Goal: Information Seeking & Learning: Check status

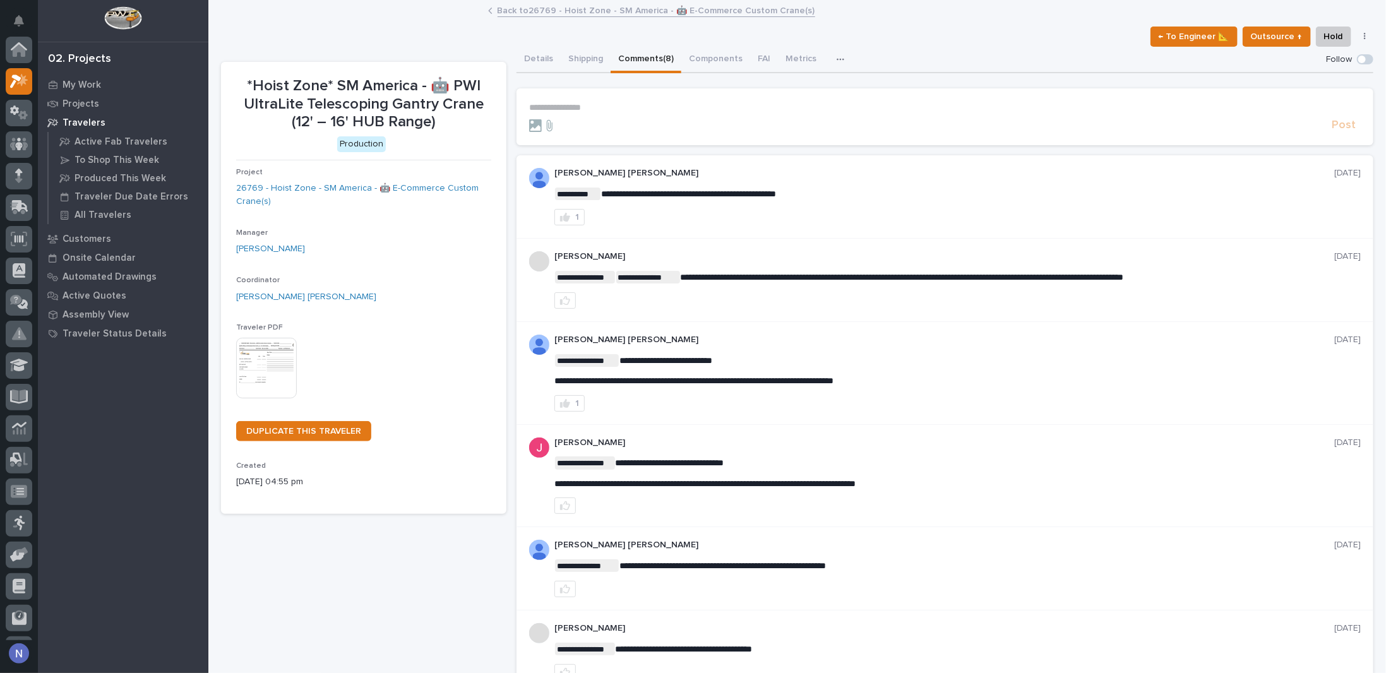
scroll to position [32, 0]
click at [83, 85] on p "My Work" at bounding box center [82, 85] width 39 height 11
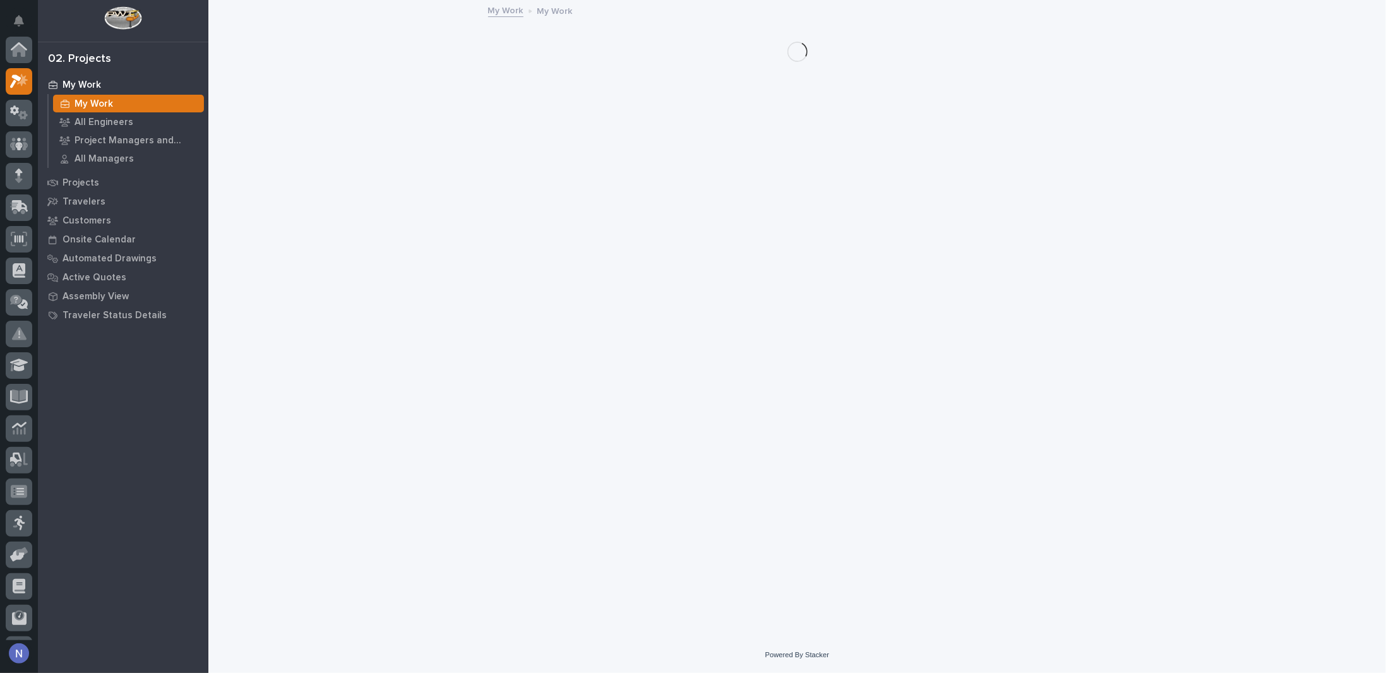
scroll to position [32, 0]
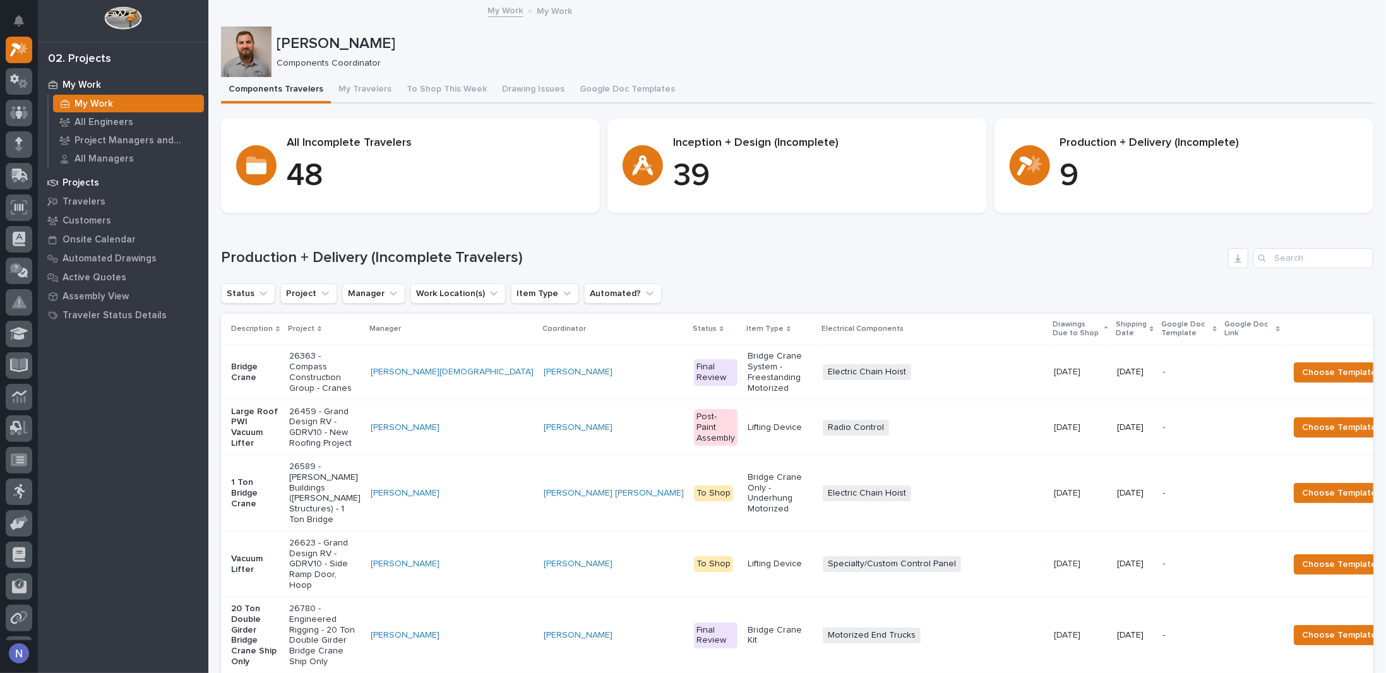
click at [94, 184] on p "Projects" at bounding box center [81, 182] width 37 height 11
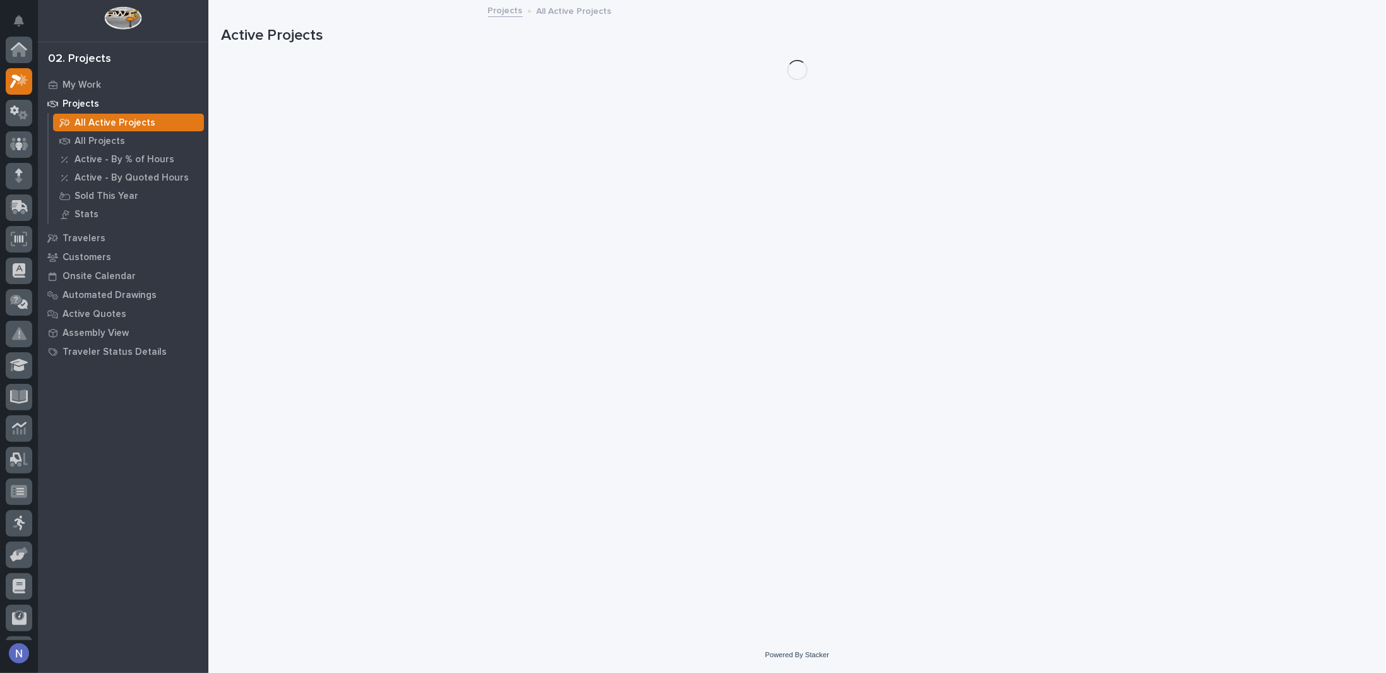
scroll to position [32, 0]
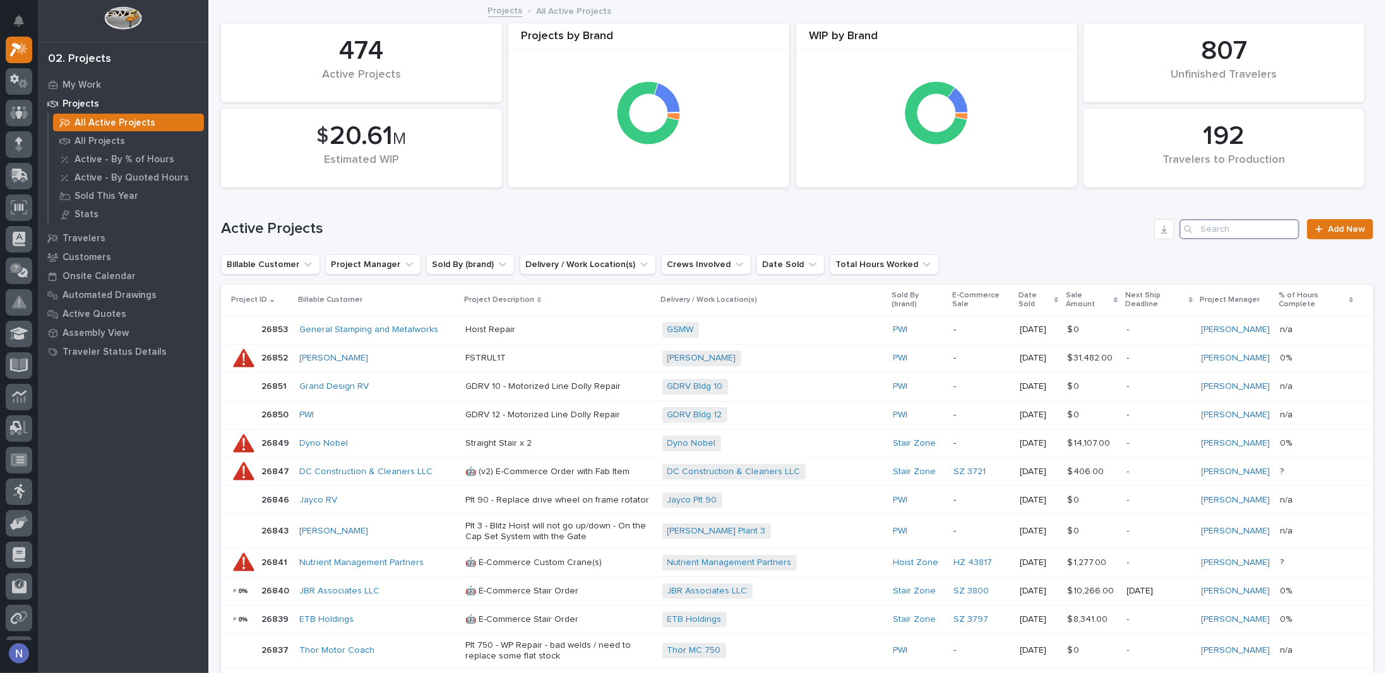
click at [1210, 230] on input "Search" at bounding box center [1240, 229] width 120 height 20
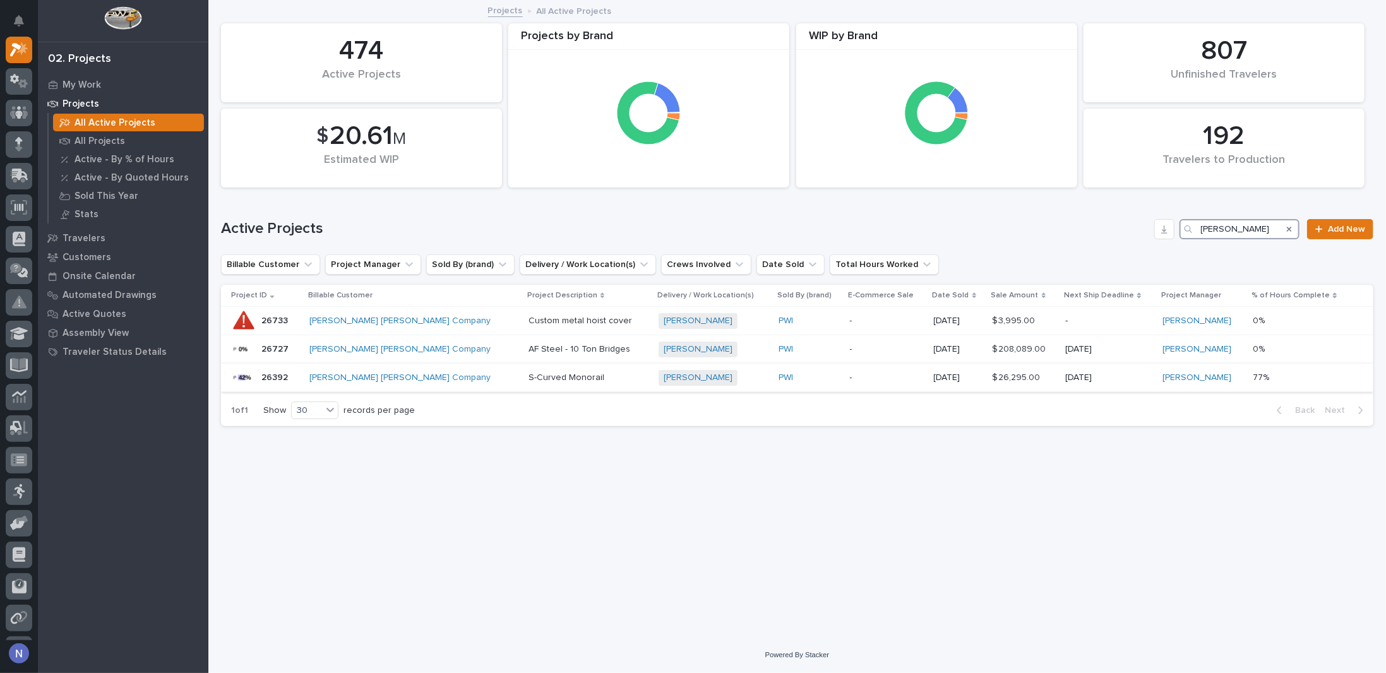
type input "[PERSON_NAME]"
click at [529, 381] on p "S-Curved Monorail" at bounding box center [589, 378] width 120 height 11
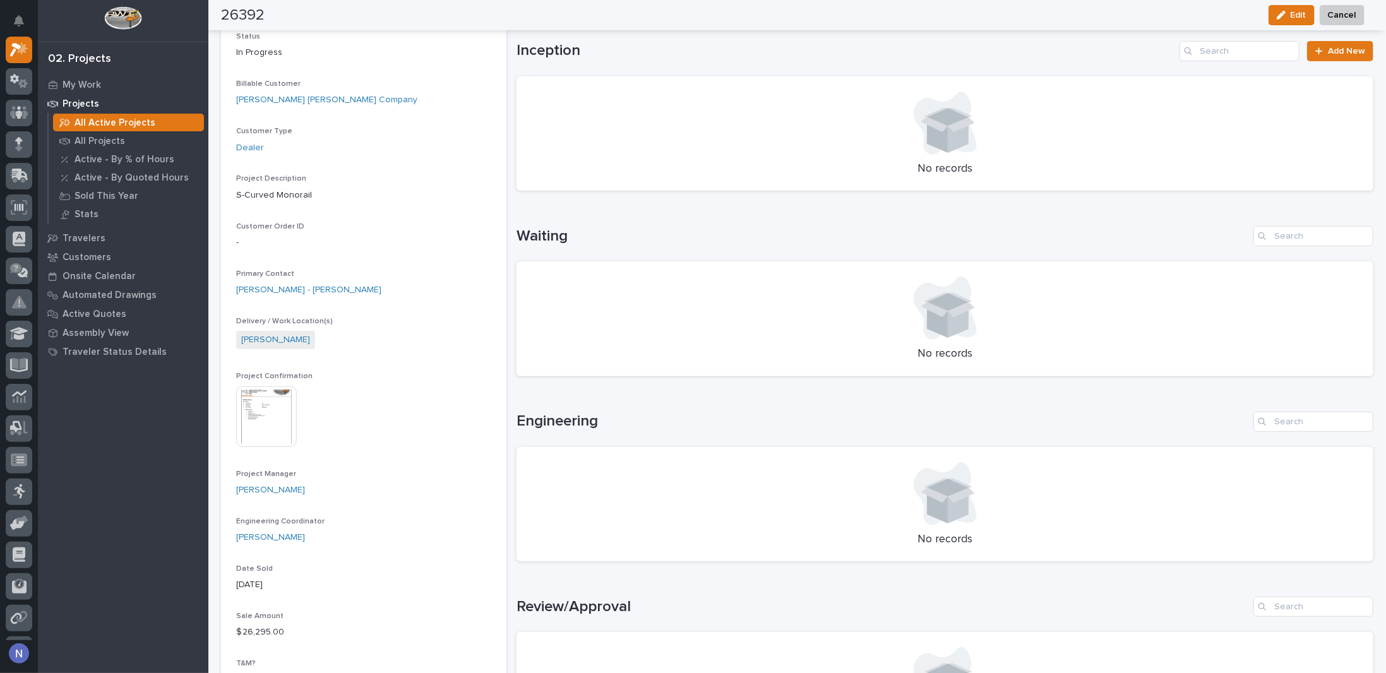
scroll to position [147, 0]
click at [258, 342] on link "[PERSON_NAME]" at bounding box center [275, 340] width 69 height 13
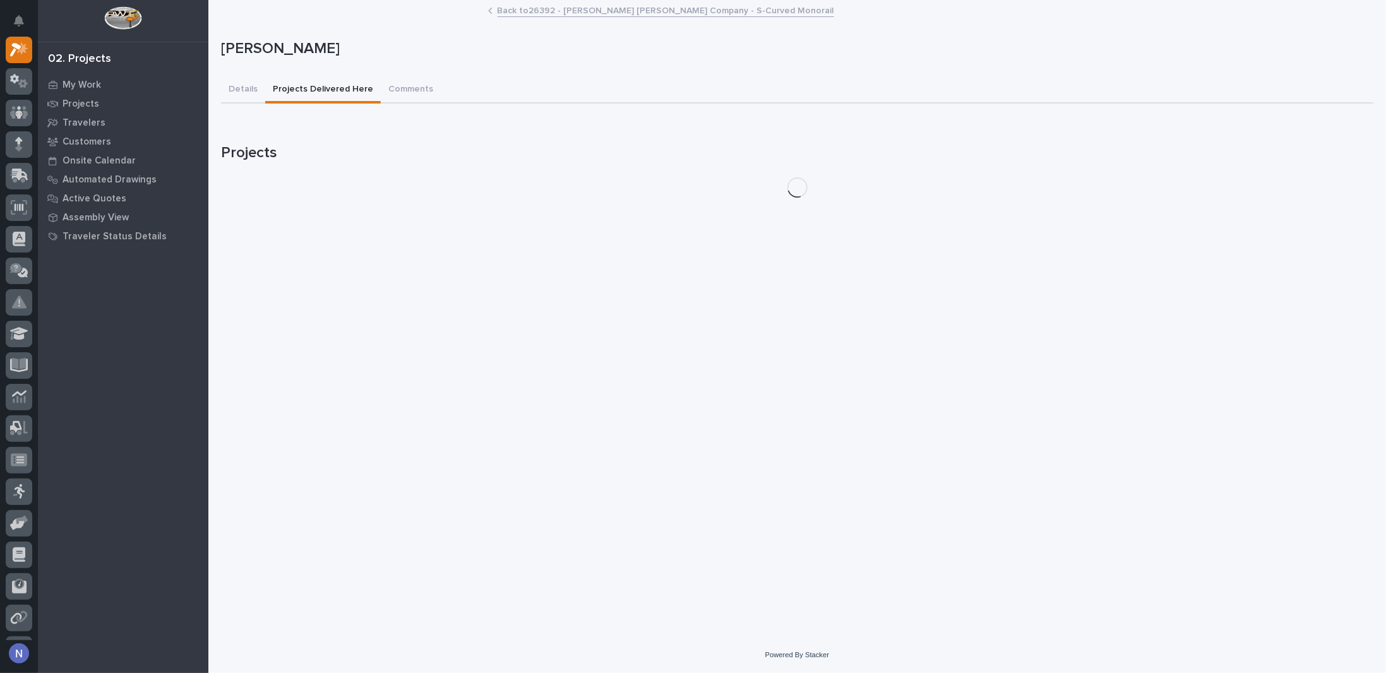
click at [337, 85] on button "Projects Delivered Here" at bounding box center [323, 90] width 116 height 27
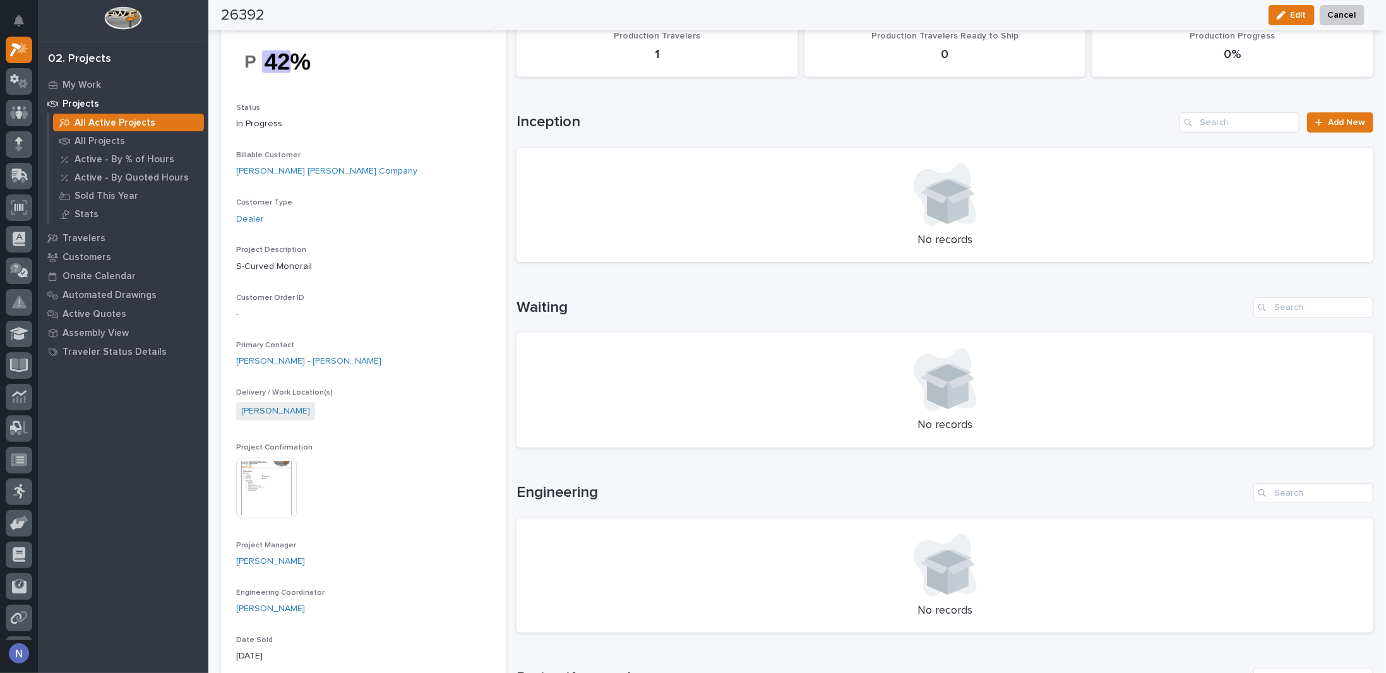
scroll to position [69, 0]
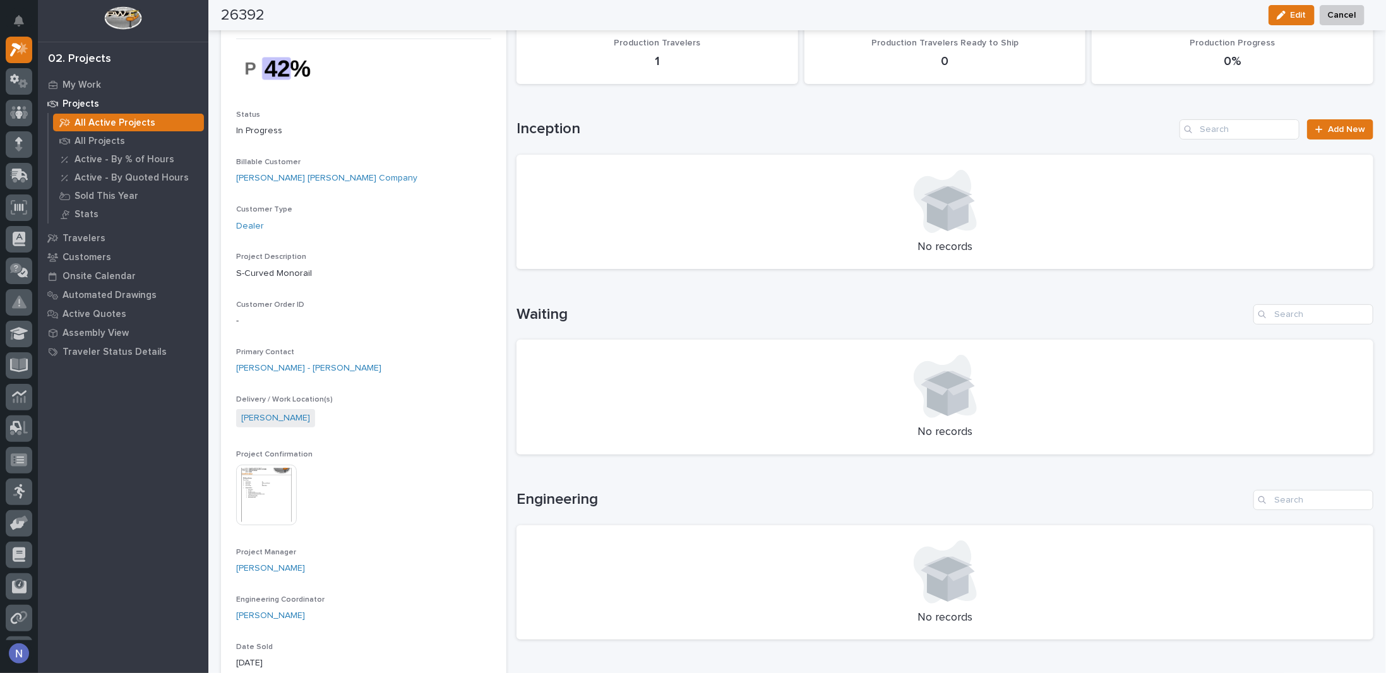
click at [274, 498] on img at bounding box center [266, 495] width 61 height 61
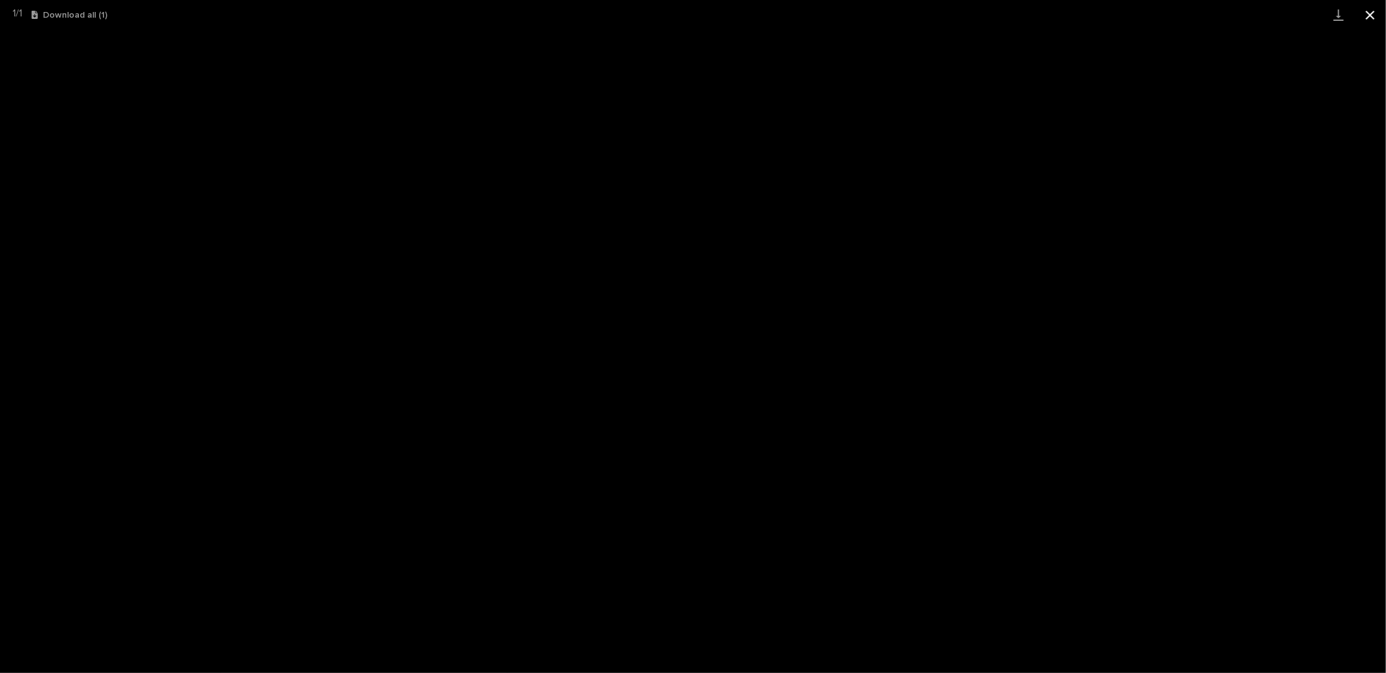
click at [1374, 12] on button "Close gallery" at bounding box center [1370, 15] width 32 height 30
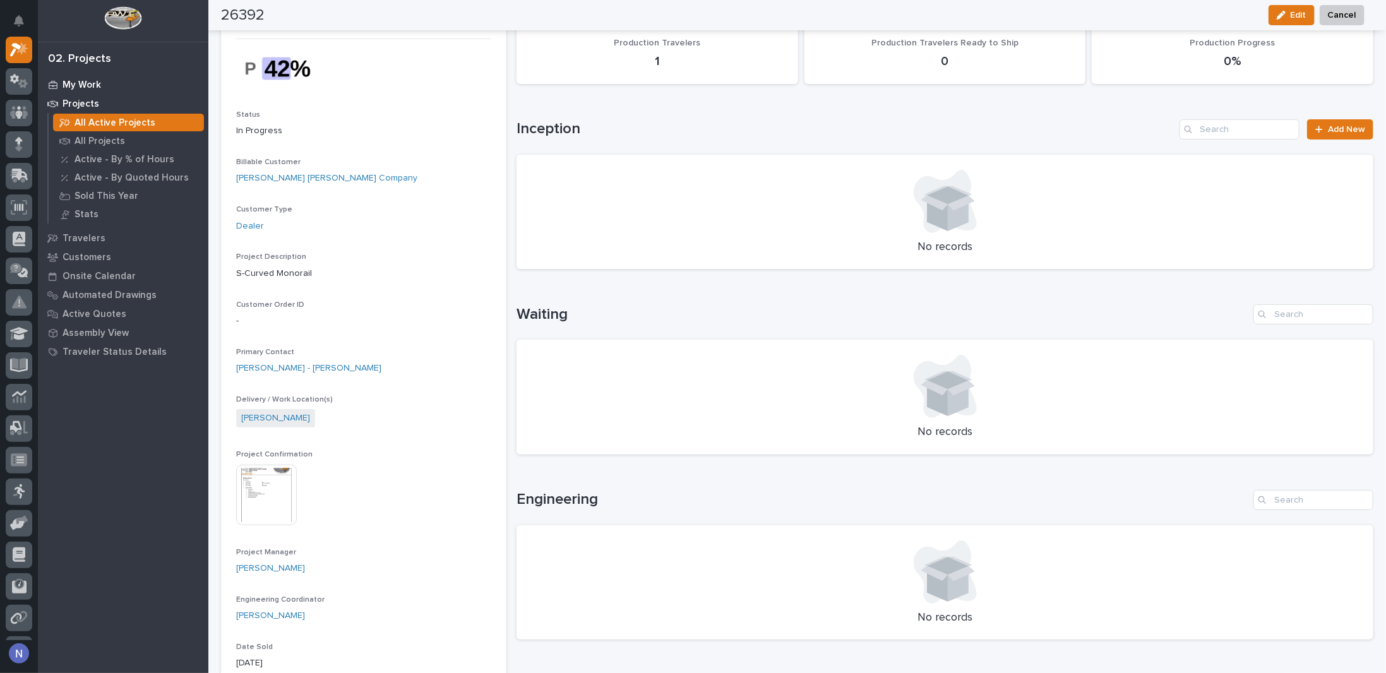
click at [99, 80] on p "My Work" at bounding box center [82, 85] width 39 height 11
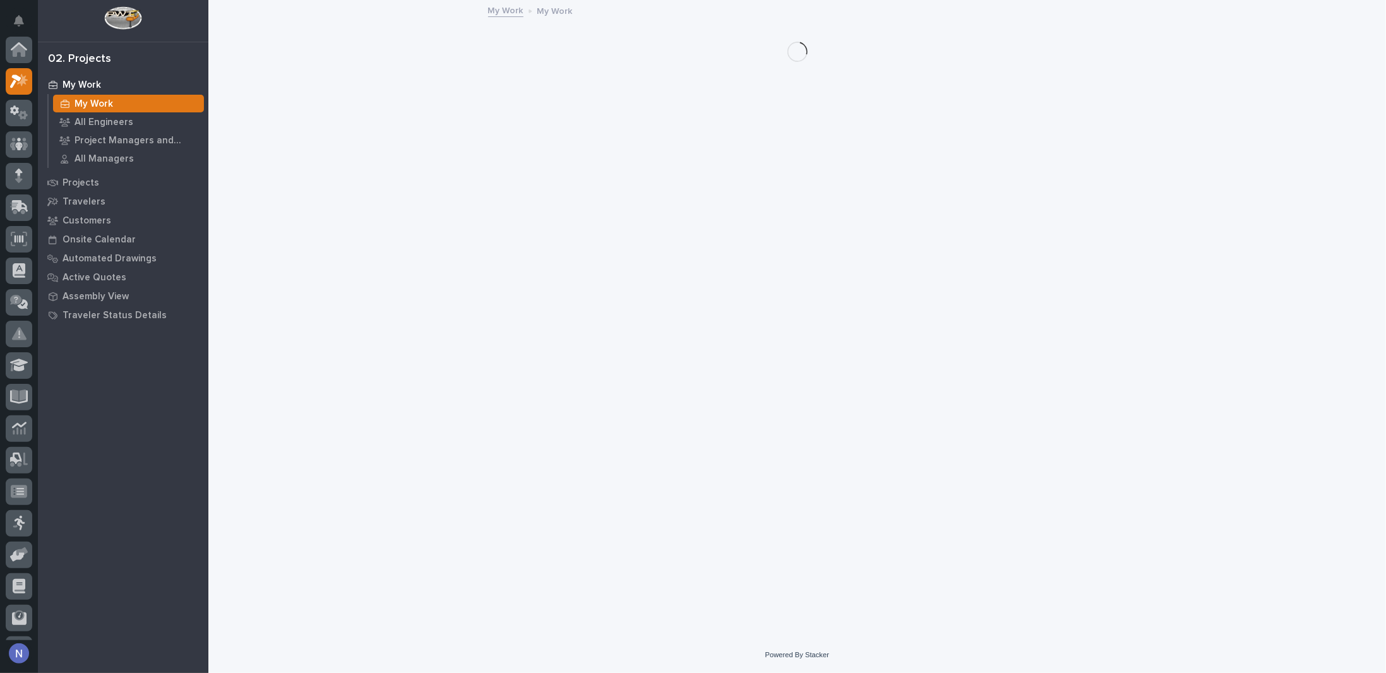
scroll to position [32, 0]
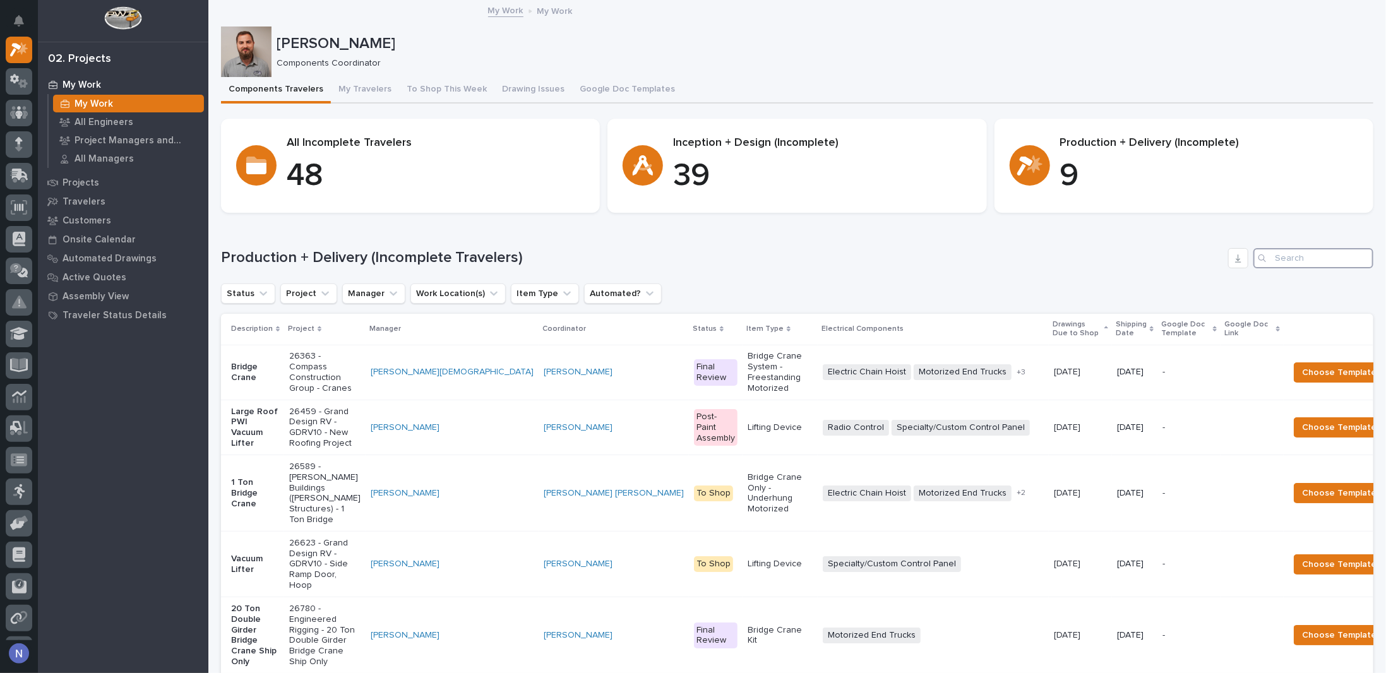
click at [1279, 253] on input "Search" at bounding box center [1313, 258] width 120 height 20
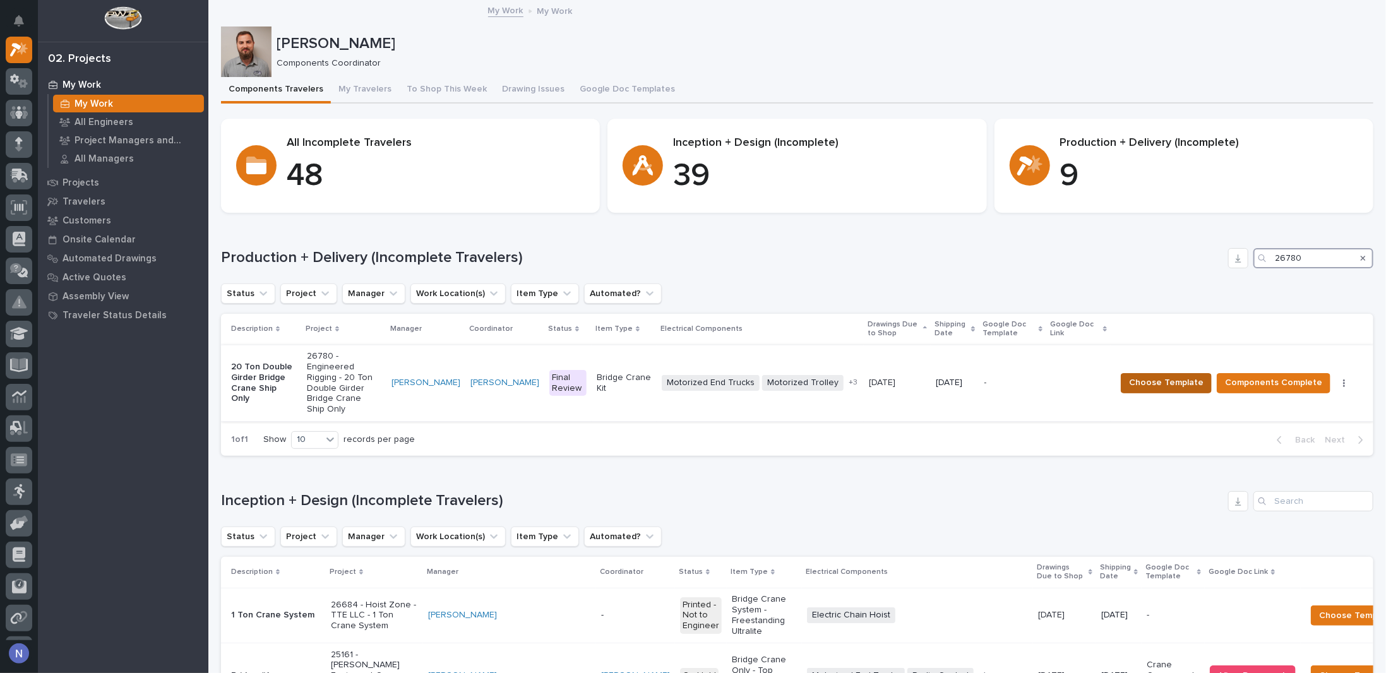
type input "26780"
click at [1167, 375] on span "Choose Template" at bounding box center [1166, 382] width 75 height 15
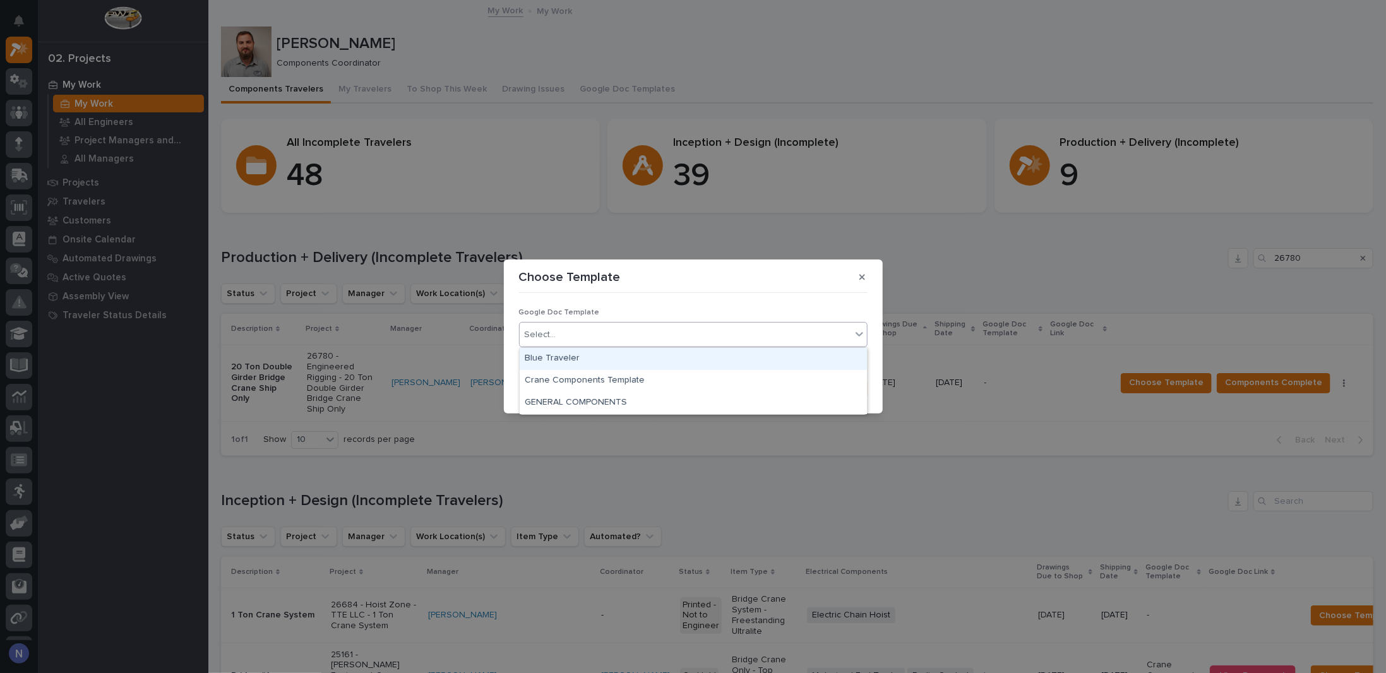
click at [678, 326] on div "Select..." at bounding box center [686, 335] width 332 height 21
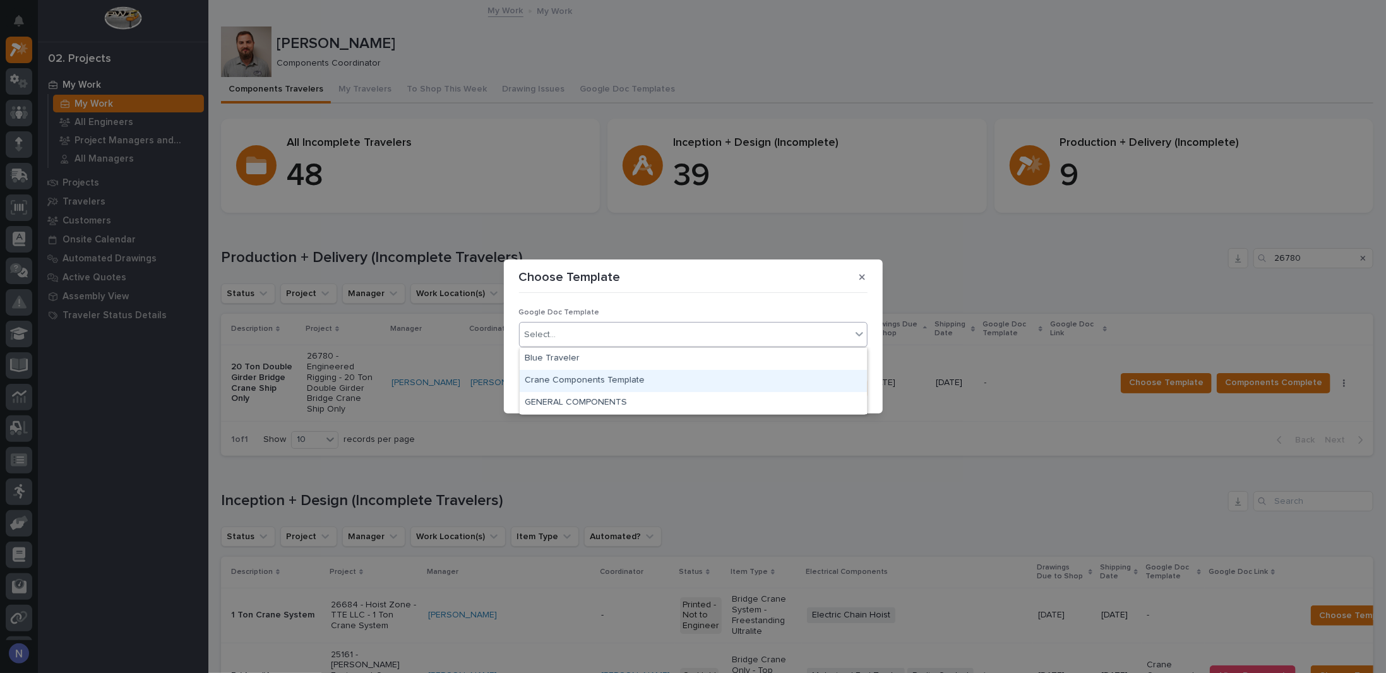
drag, startPoint x: 605, startPoint y: 368, endPoint x: 584, endPoint y: 379, distance: 23.4
click at [584, 379] on div "Crane Components Template" at bounding box center [693, 381] width 347 height 22
click at [584, 379] on div "Cancel Save" at bounding box center [693, 388] width 349 height 20
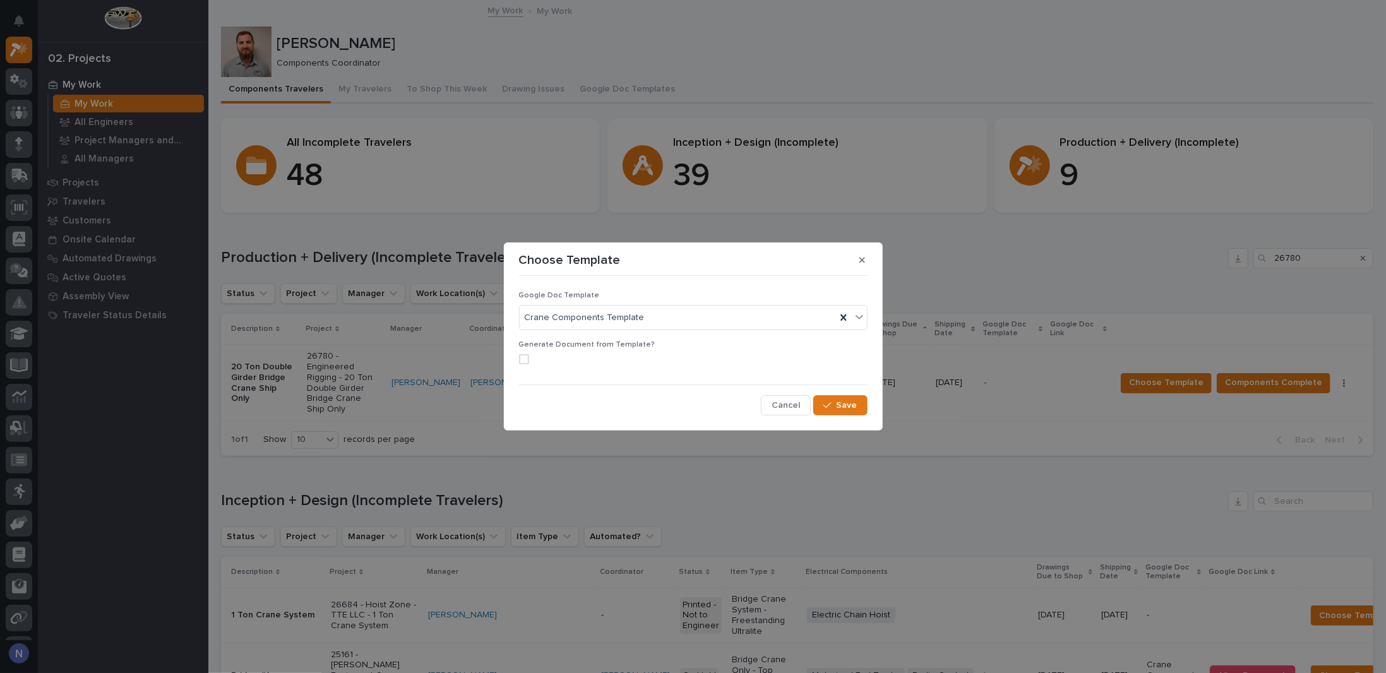
click at [522, 357] on span at bounding box center [524, 359] width 10 height 10
click at [842, 404] on span "Save" at bounding box center [847, 405] width 21 height 11
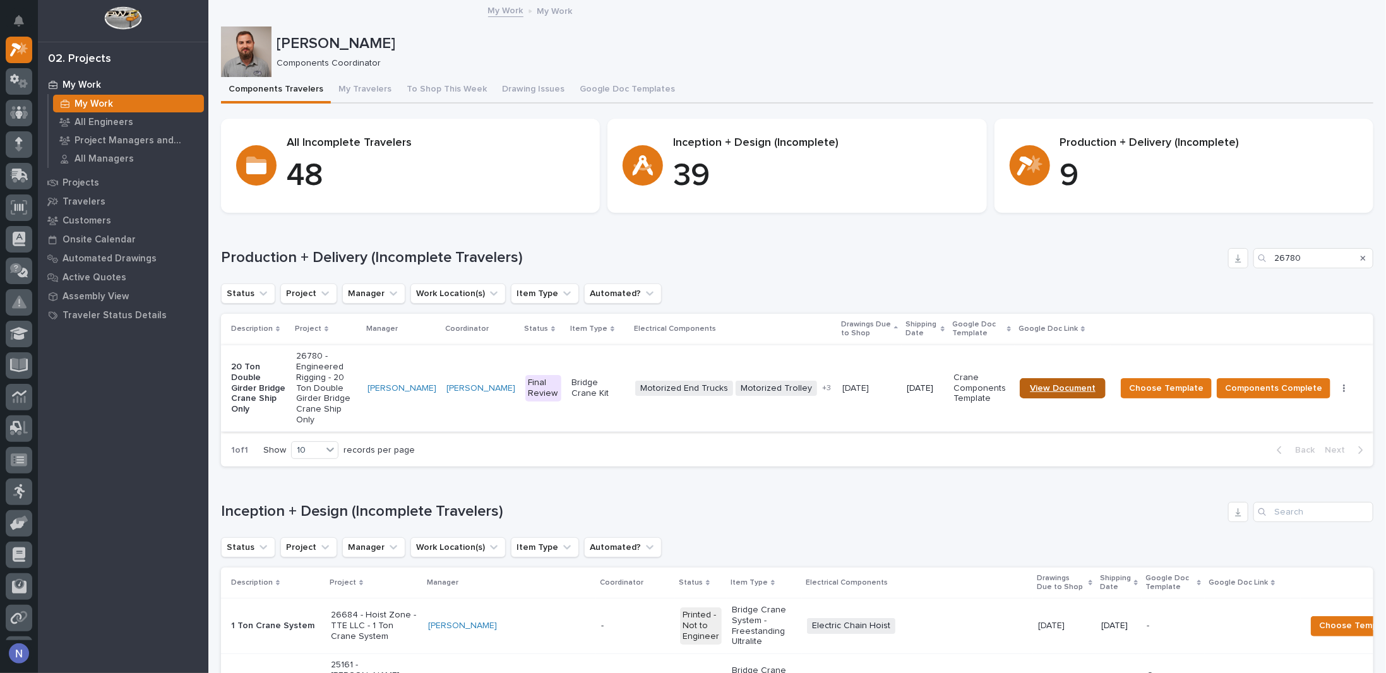
click at [1065, 378] on link "View Document" at bounding box center [1063, 388] width 86 height 20
click at [497, 356] on td "[PERSON_NAME]" at bounding box center [480, 388] width 79 height 87
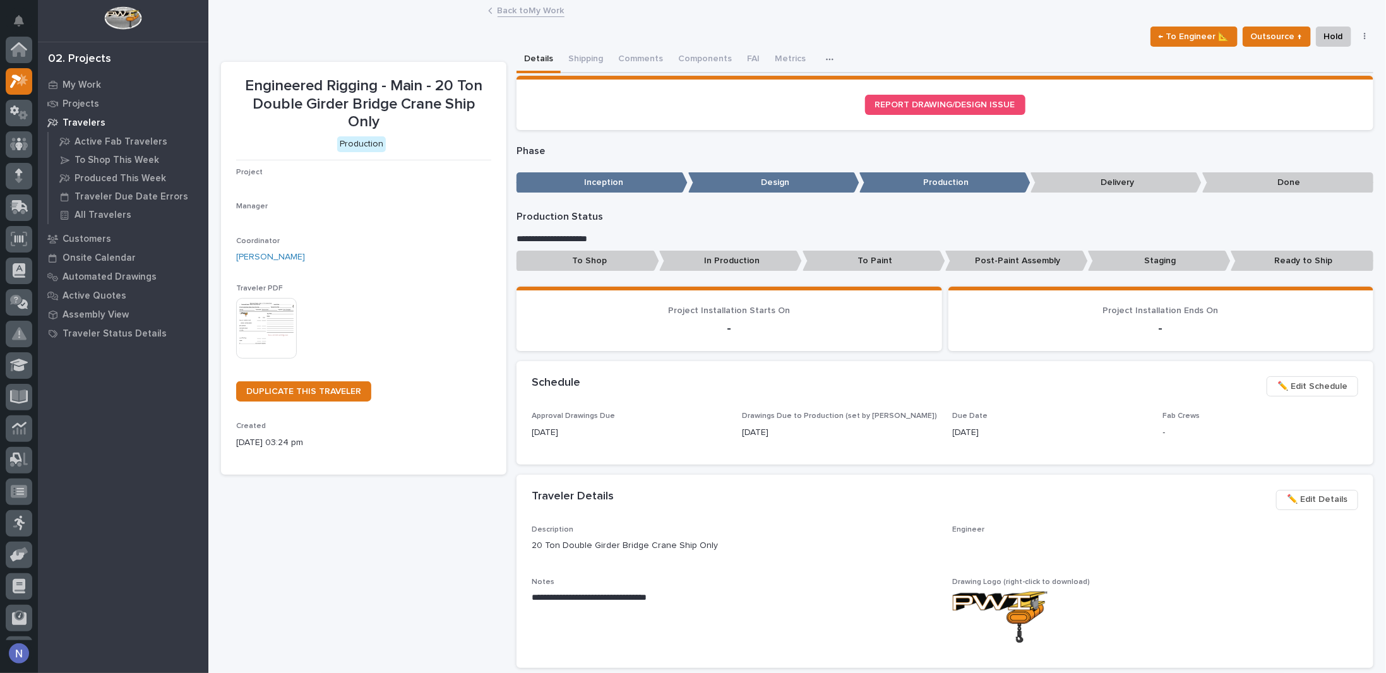
scroll to position [32, 0]
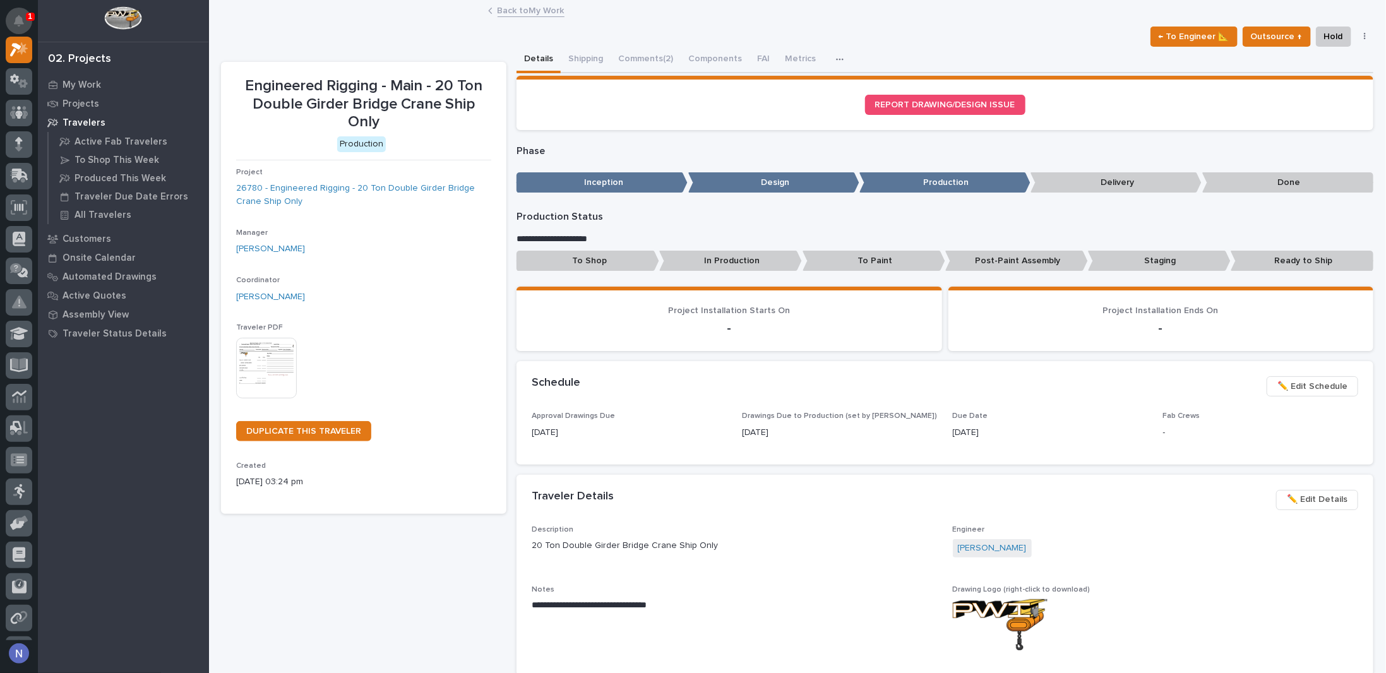
click at [21, 24] on icon "Notifications" at bounding box center [19, 20] width 10 height 11
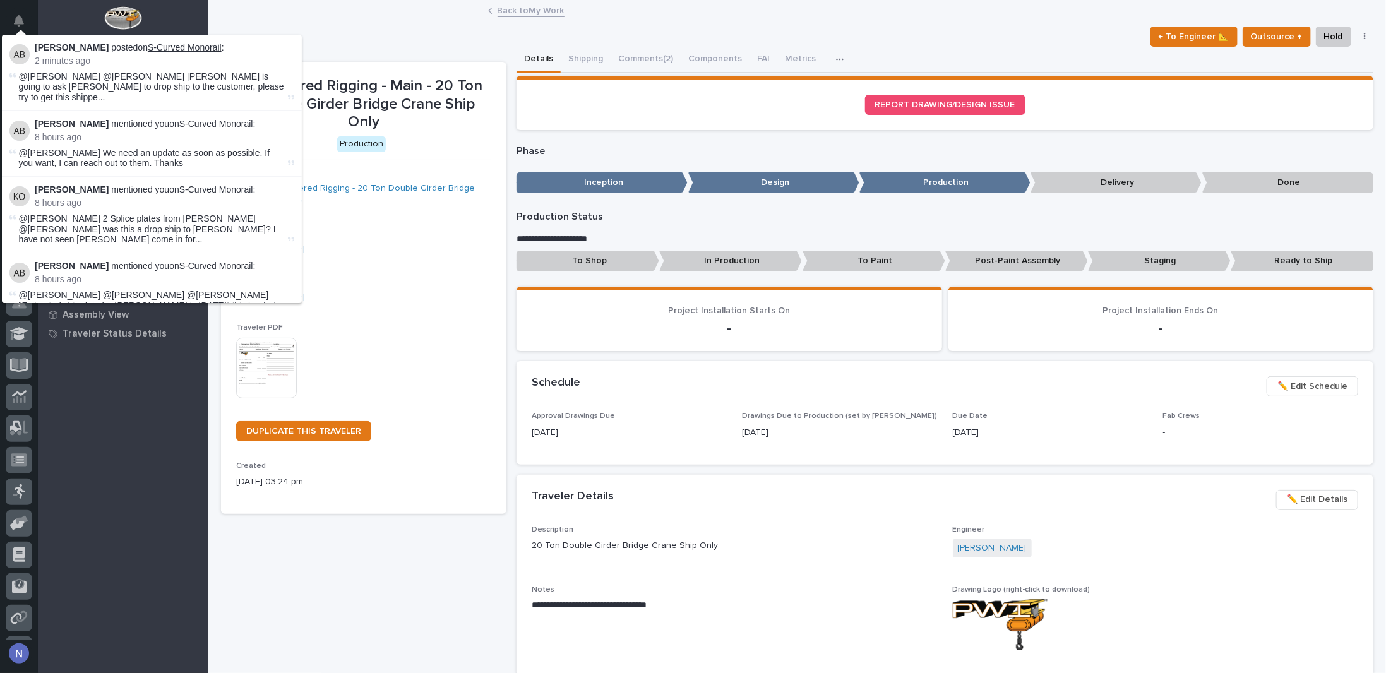
click at [211, 45] on link "S-Curved Monorail" at bounding box center [185, 47] width 74 height 10
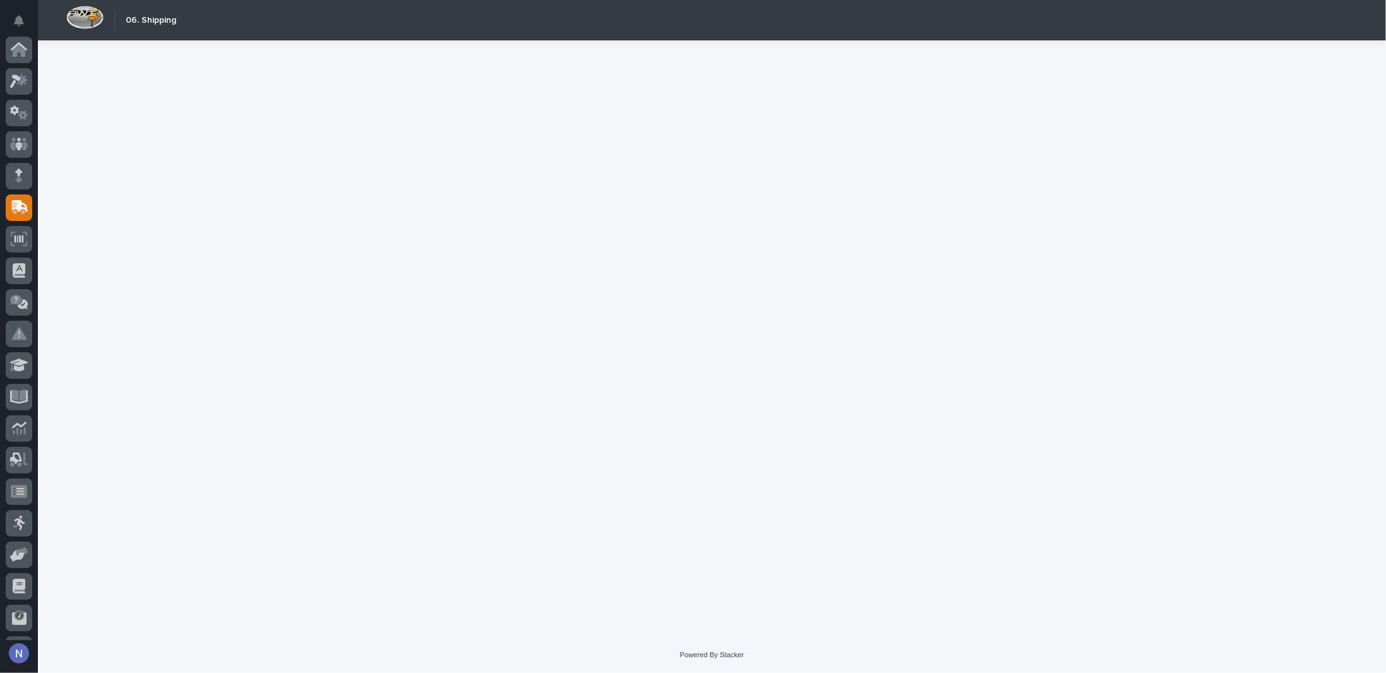
scroll to position [91, 0]
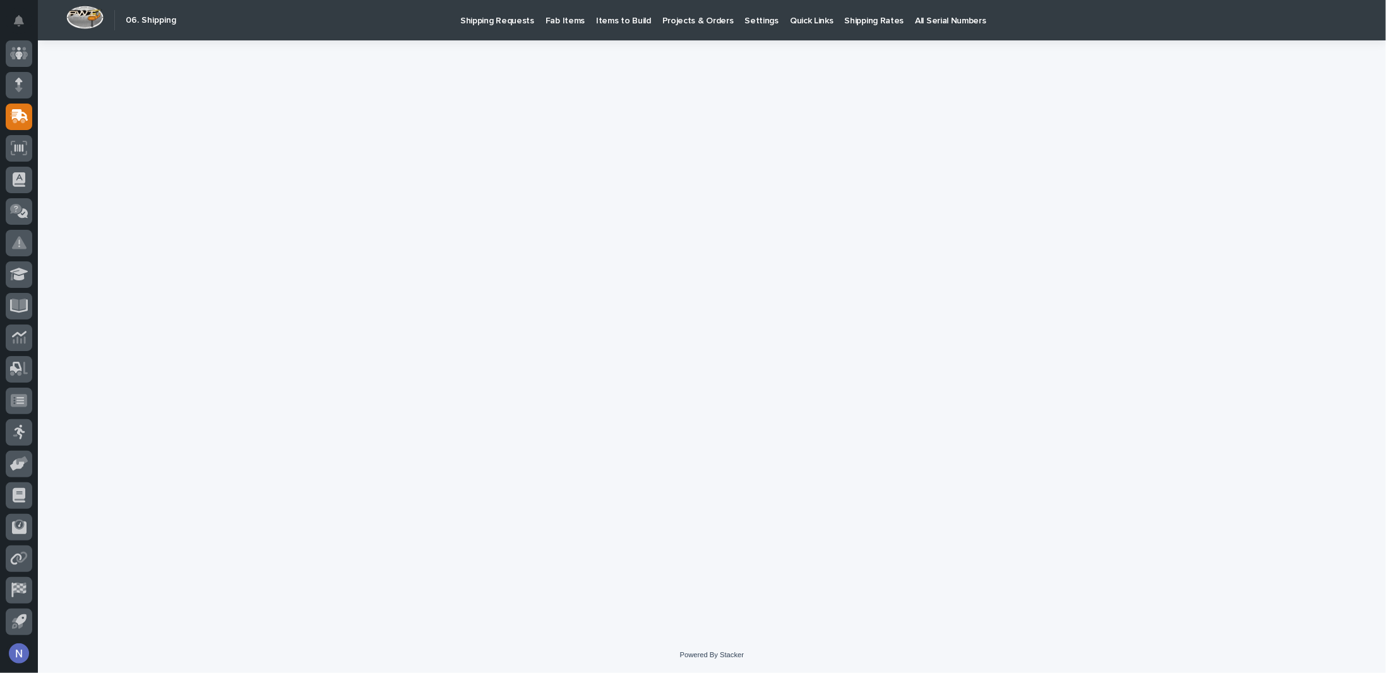
click at [137, 399] on div at bounding box center [712, 322] width 1279 height 565
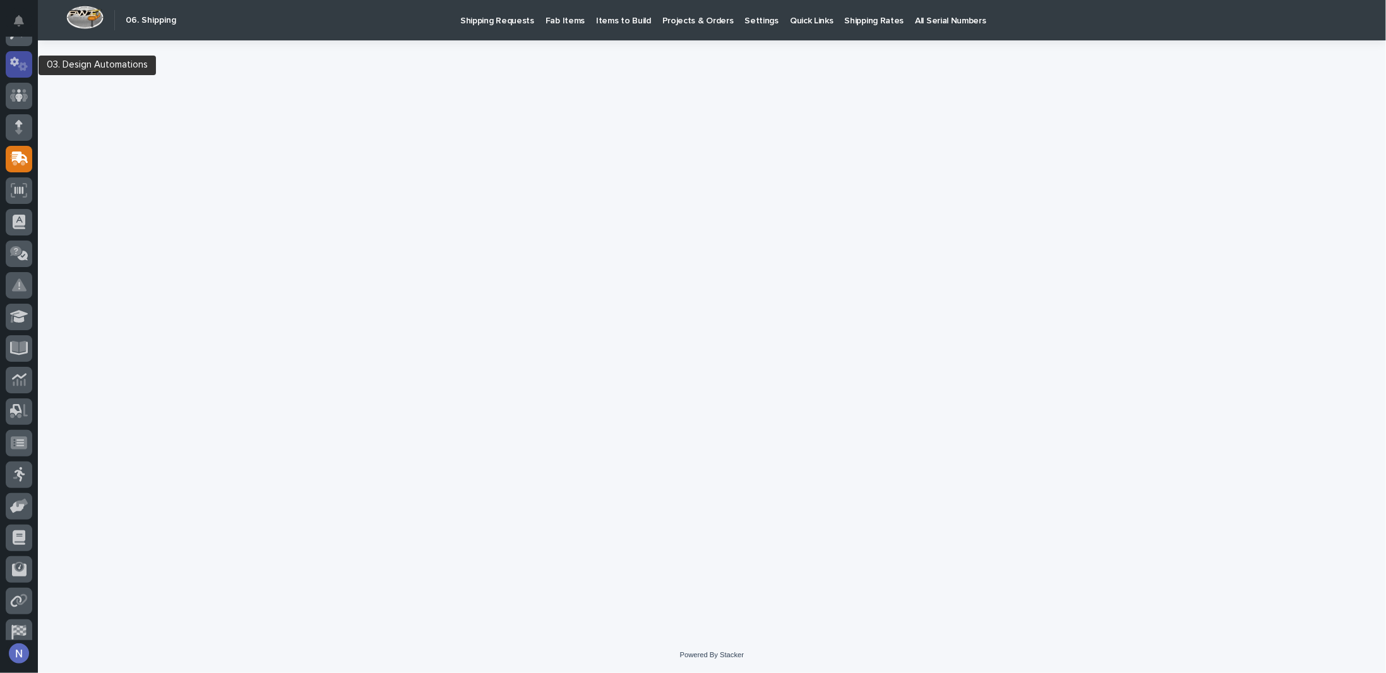
click at [24, 68] on icon at bounding box center [22, 67] width 9 height 9
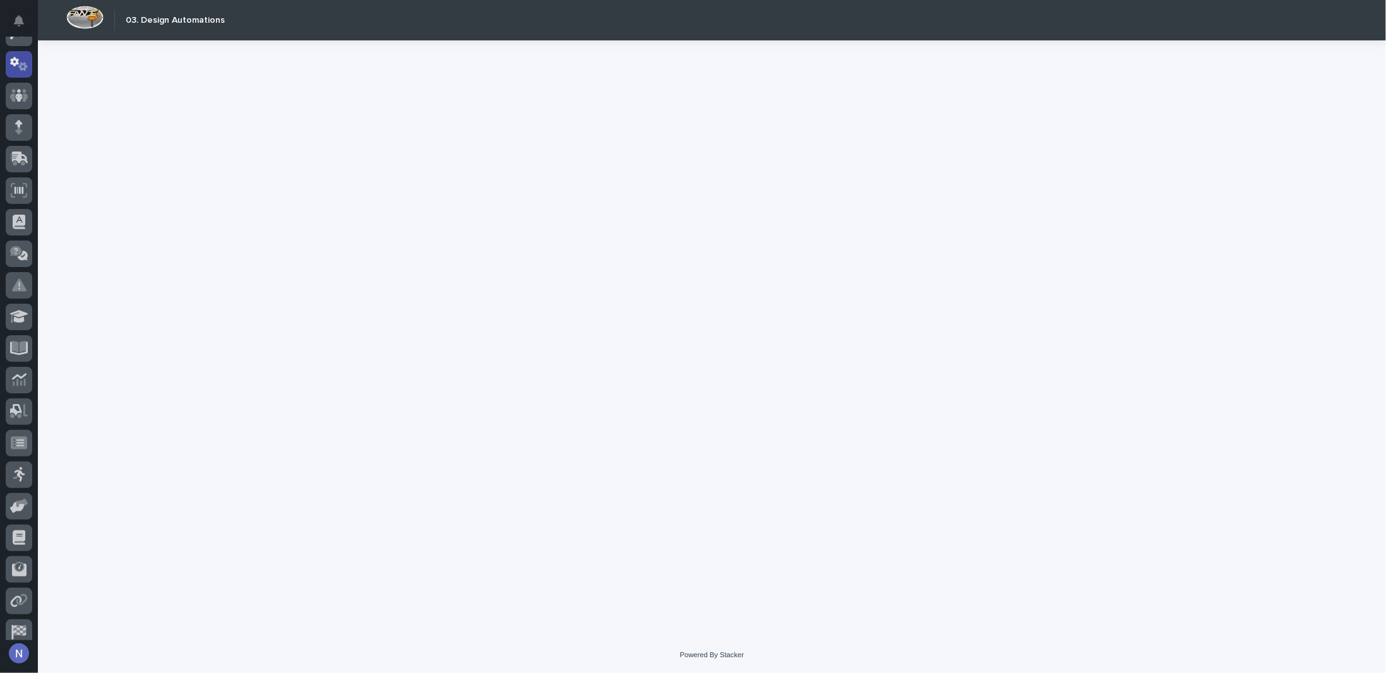
scroll to position [63, 0]
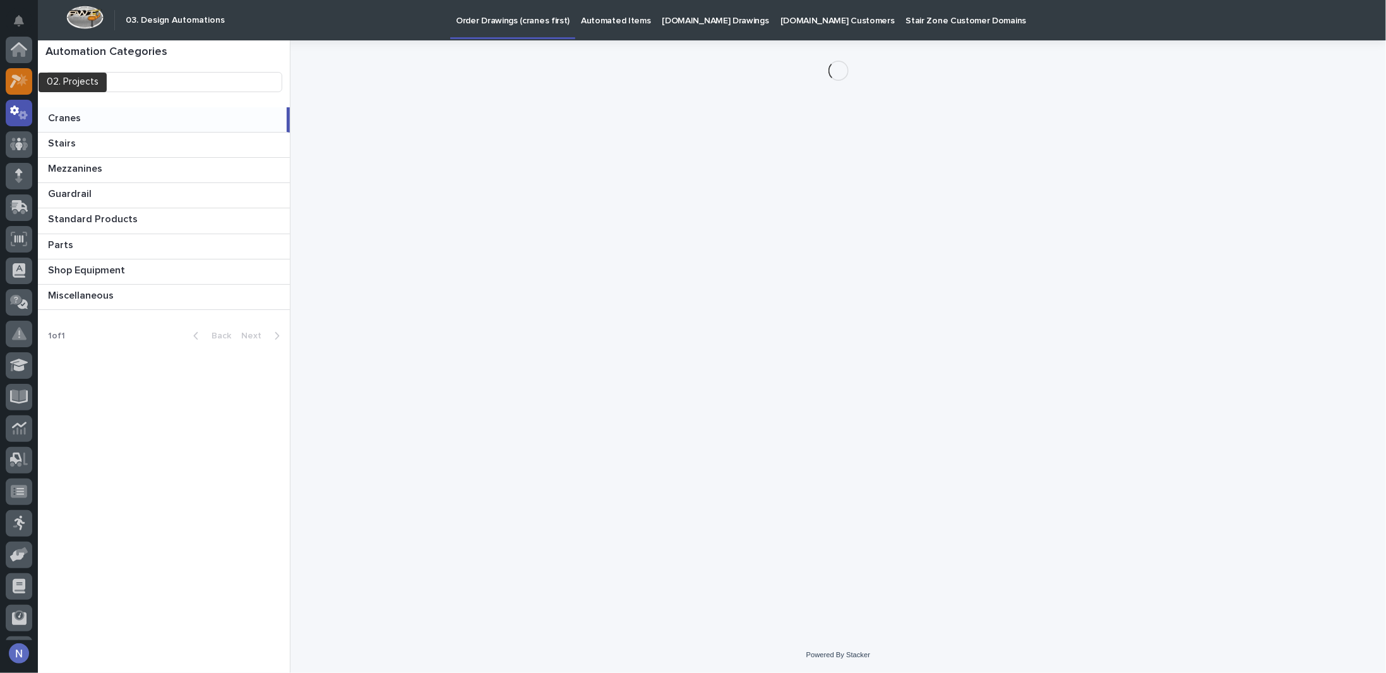
click at [20, 83] on icon at bounding box center [22, 80] width 11 height 13
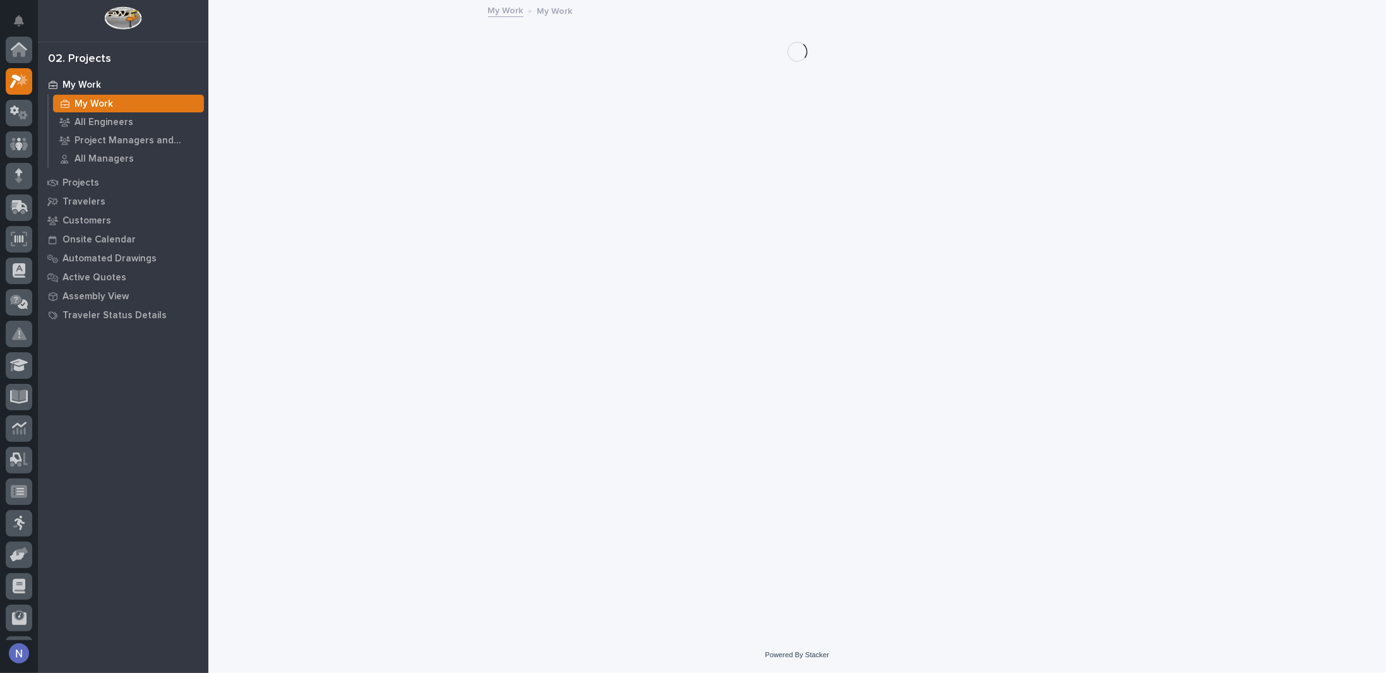
scroll to position [32, 0]
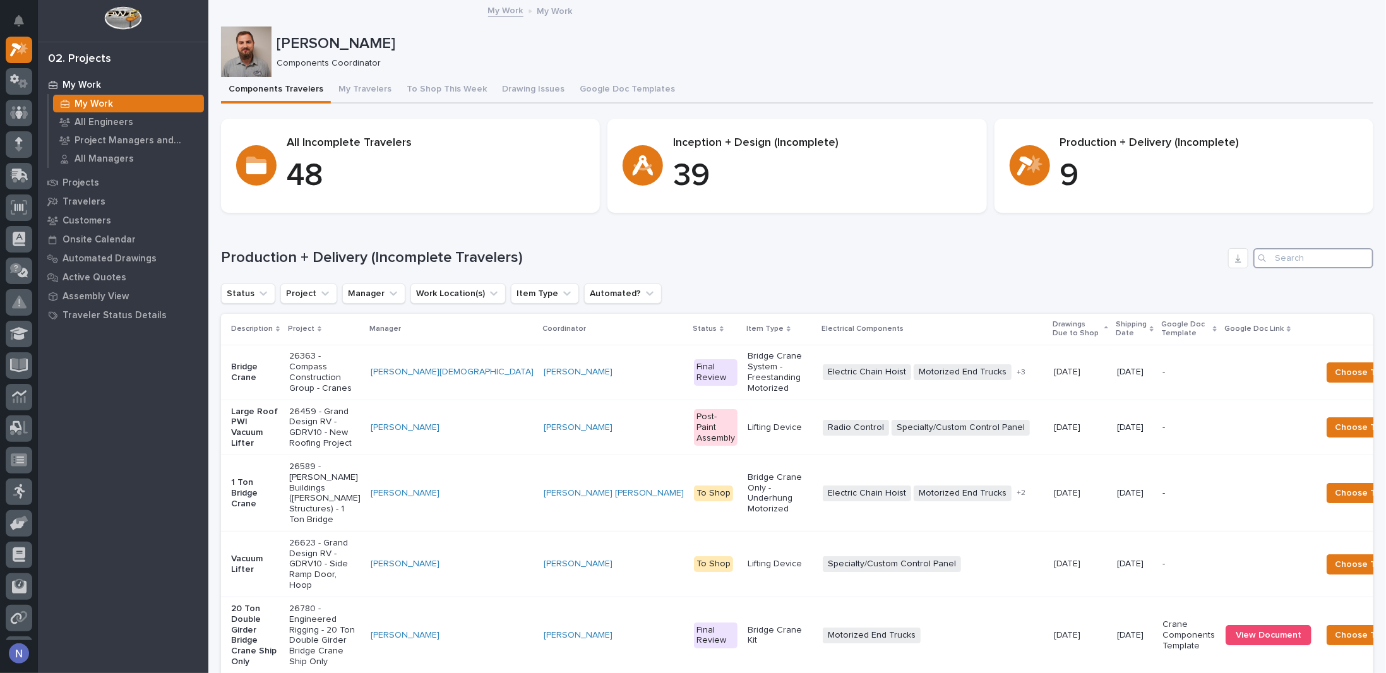
click at [1314, 263] on input "Search" at bounding box center [1313, 258] width 120 height 20
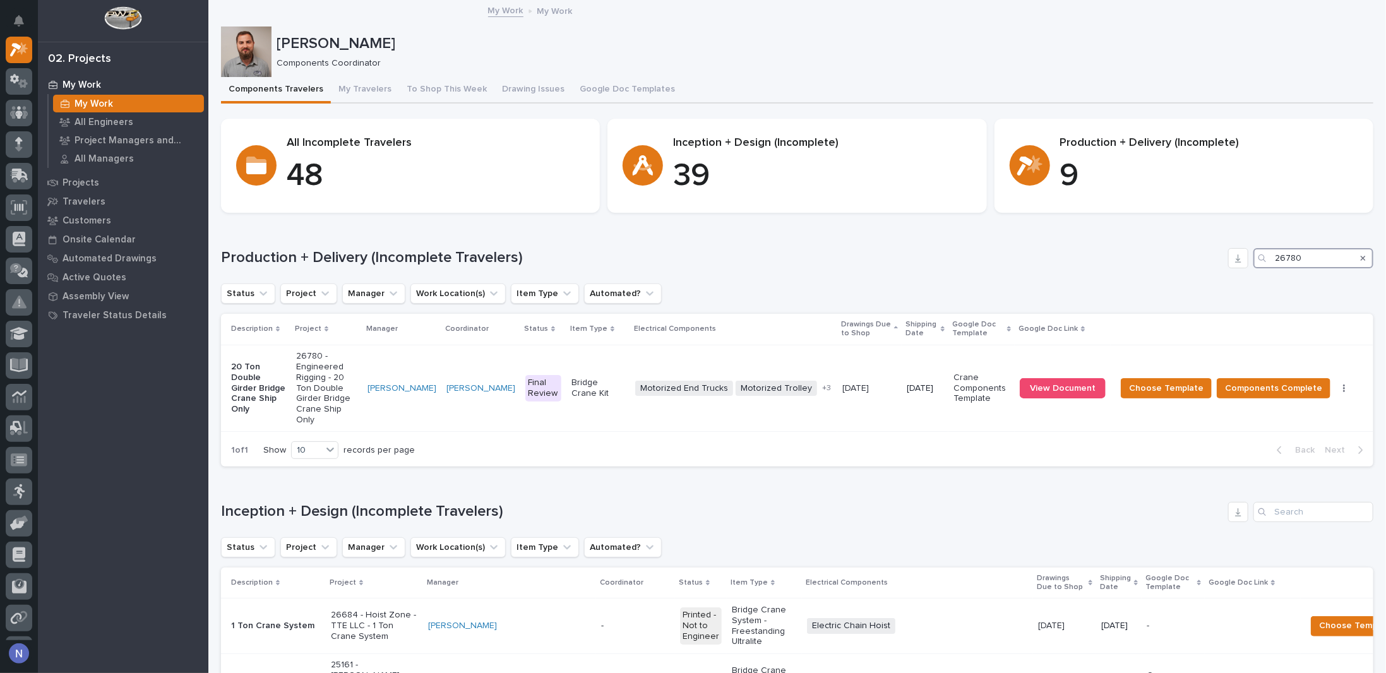
type input "26780"
click at [414, 349] on td "[PERSON_NAME]" at bounding box center [401, 388] width 79 height 87
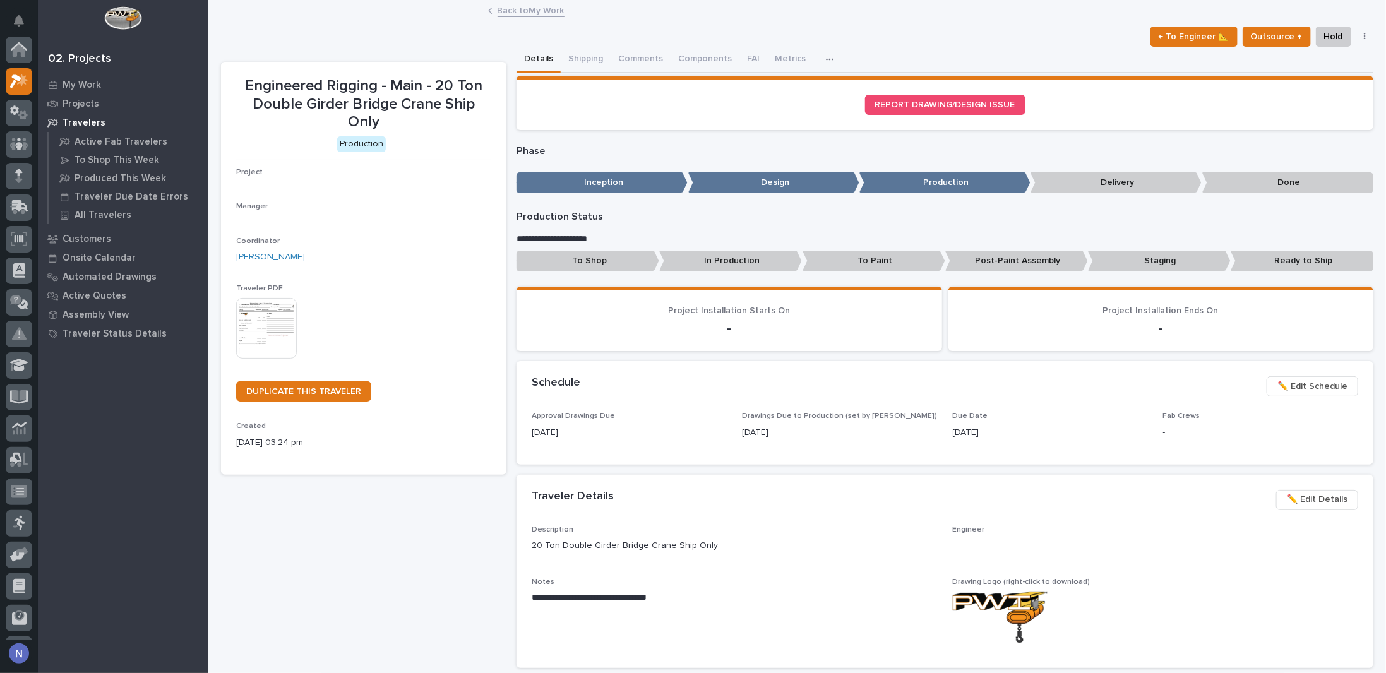
scroll to position [32, 0]
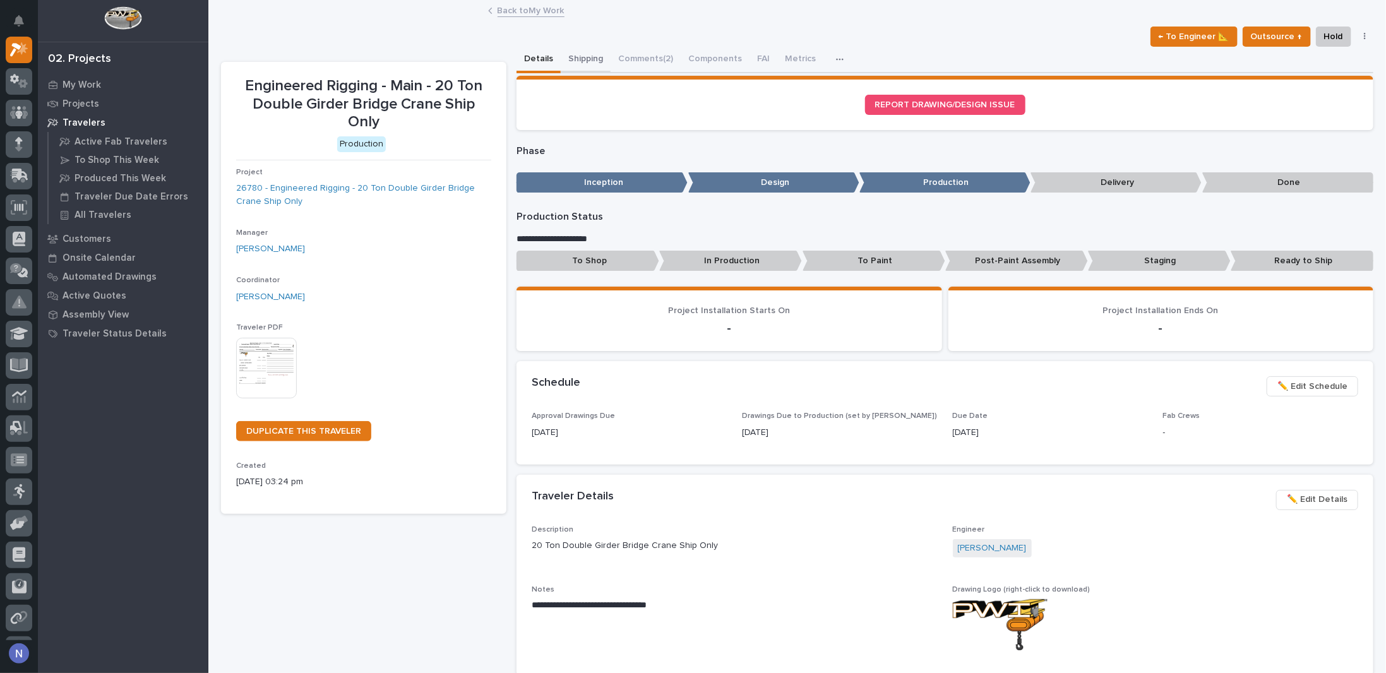
click at [582, 56] on button "Shipping" at bounding box center [586, 60] width 50 height 27
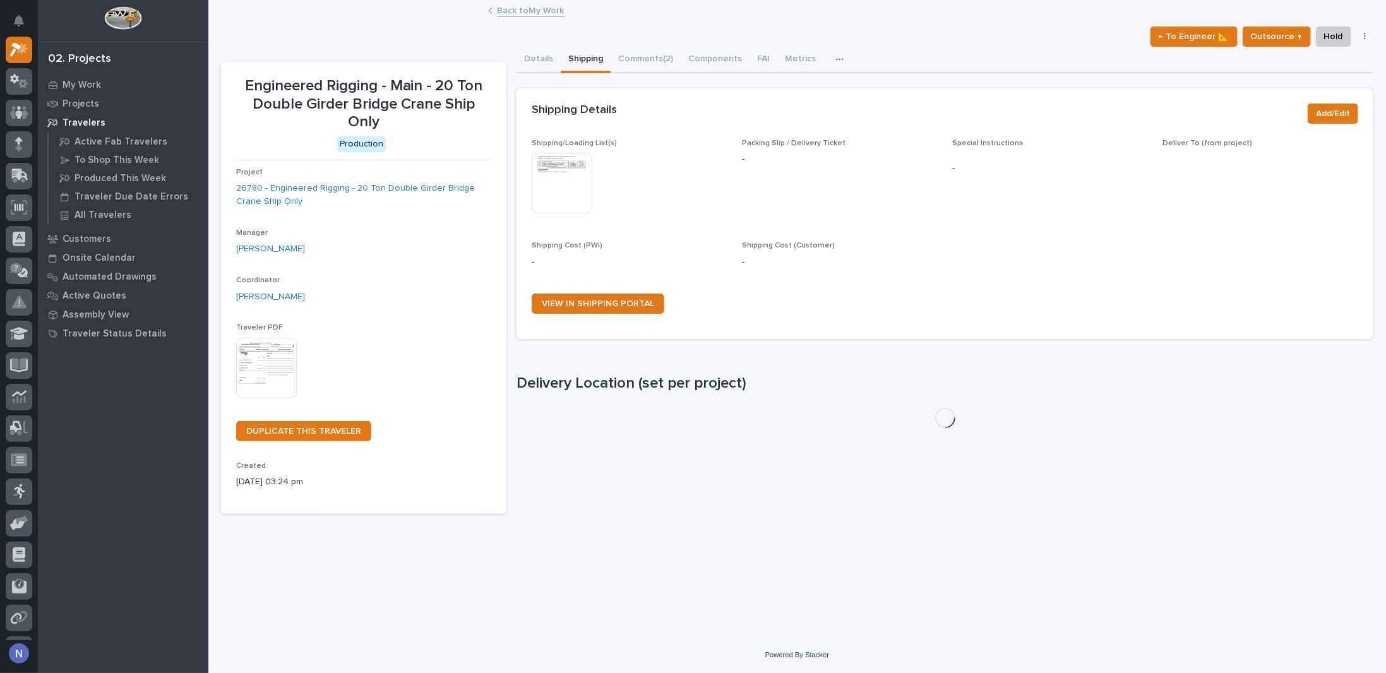
click at [560, 184] on img at bounding box center [562, 183] width 61 height 61
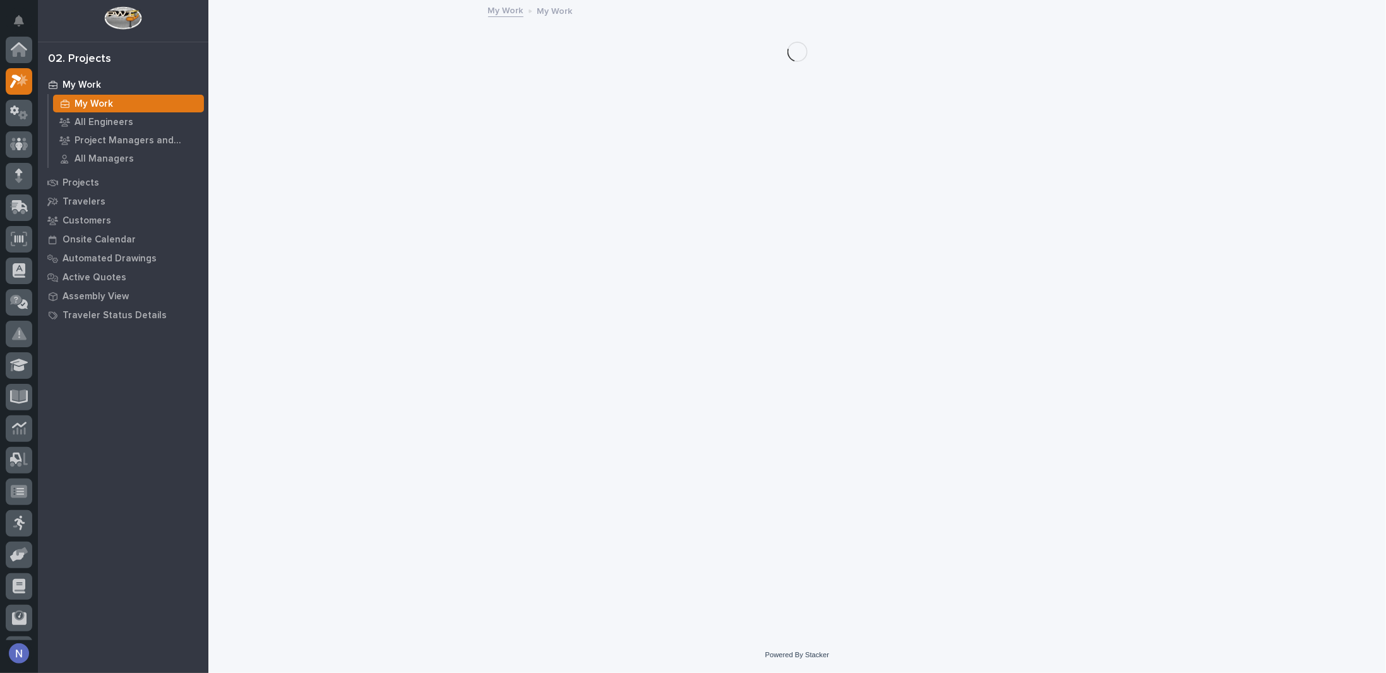
scroll to position [32, 0]
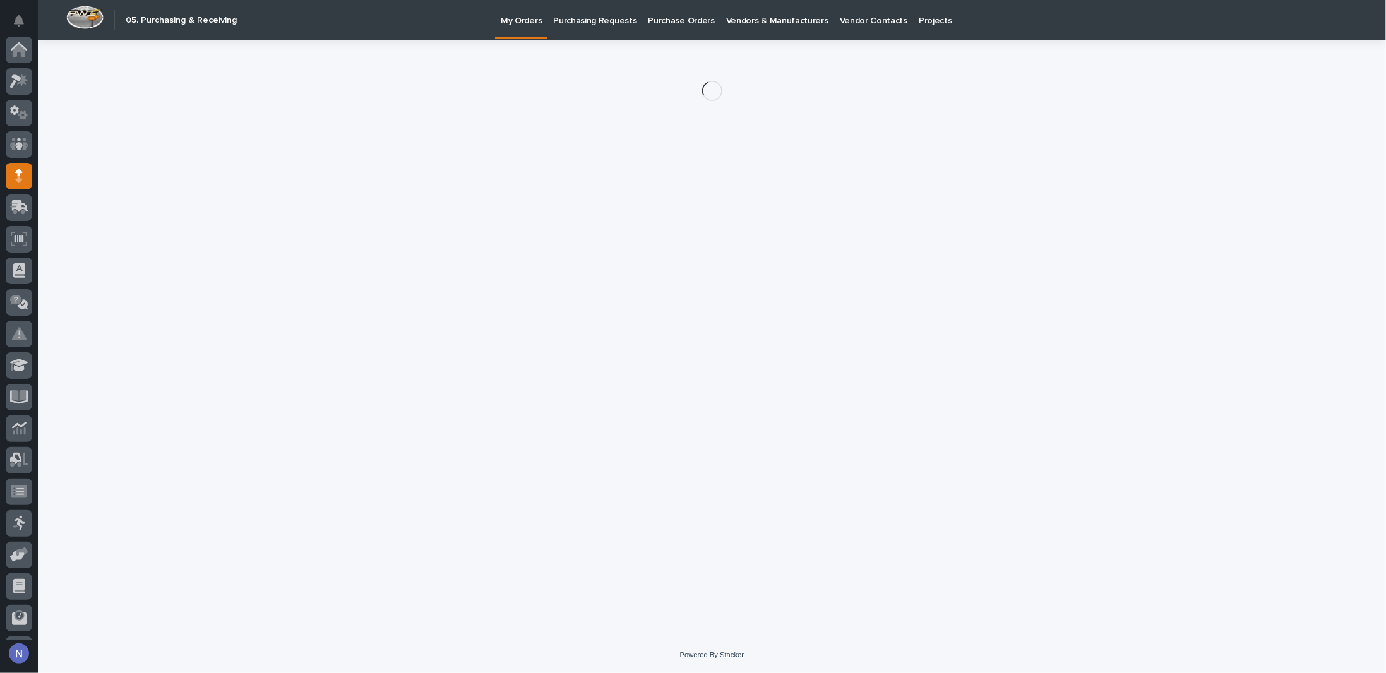
scroll to position [91, 0]
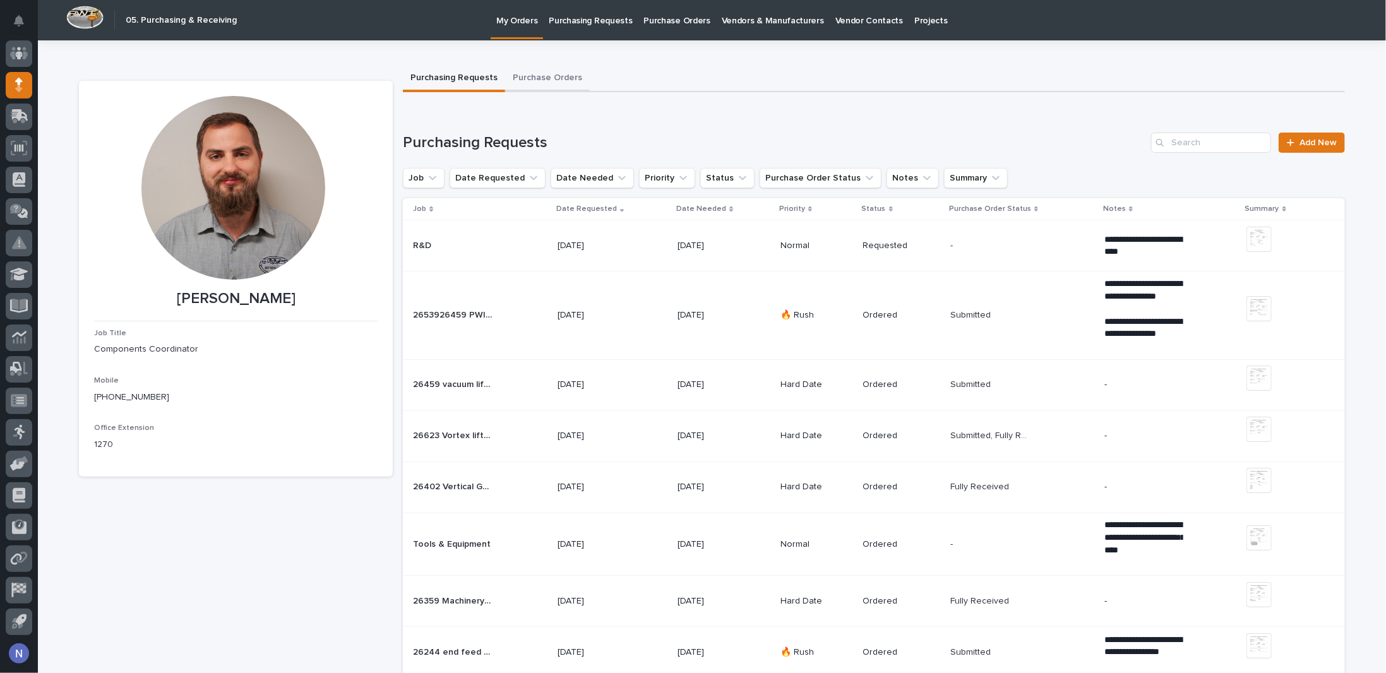
click at [516, 68] on button "Purchase Orders" at bounding box center [547, 79] width 85 height 27
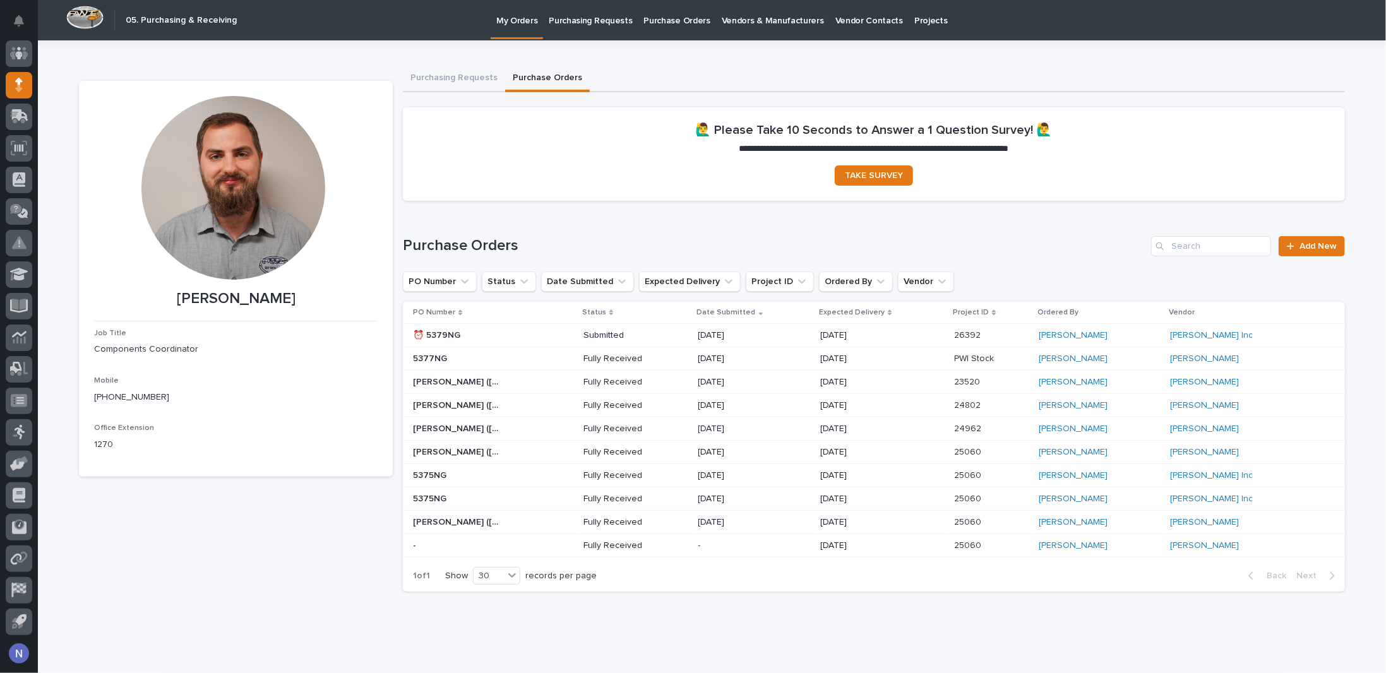
click at [578, 15] on p "Purchasing Requests" at bounding box center [590, 13] width 83 height 27
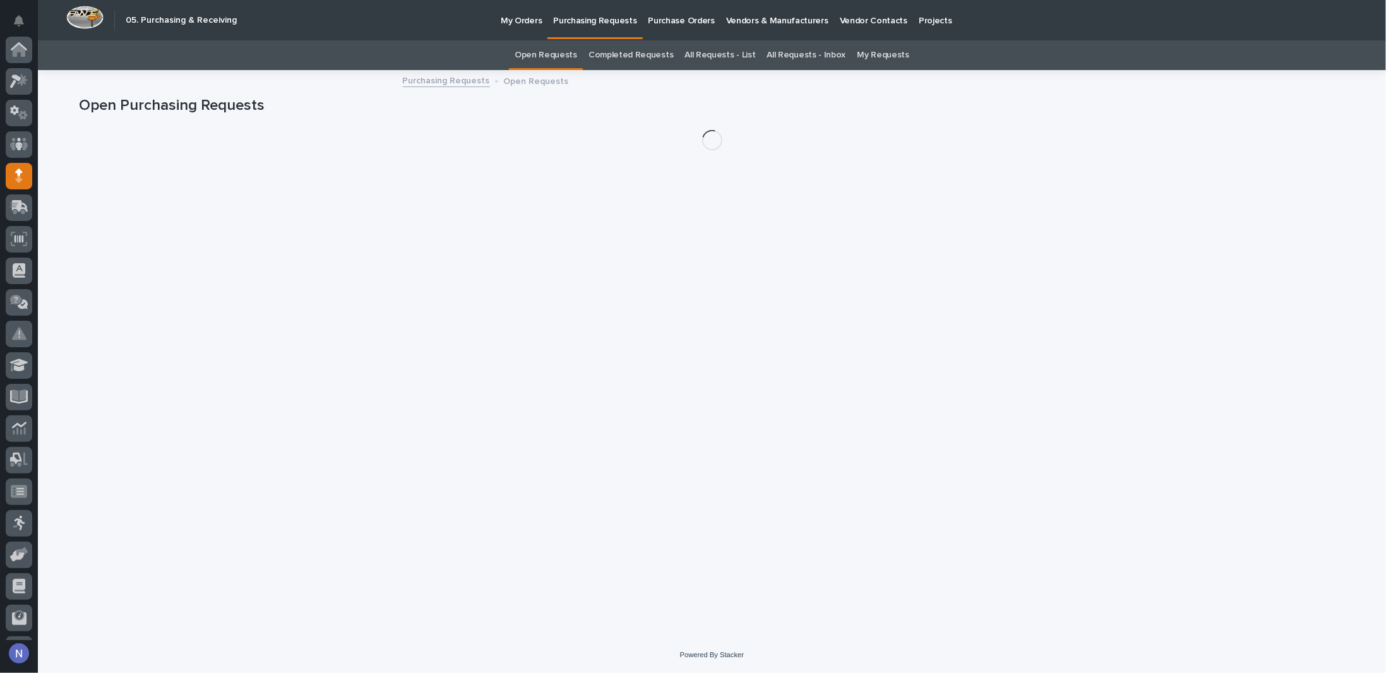
scroll to position [91, 0]
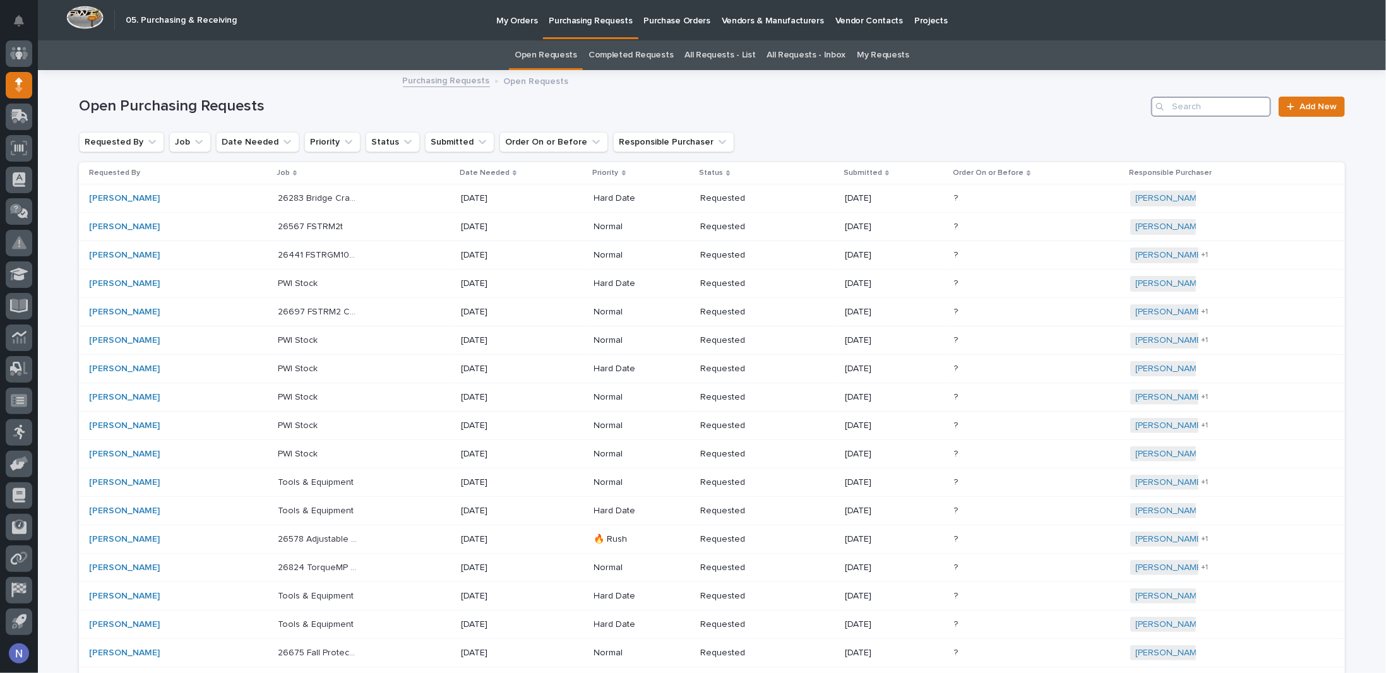
click at [1210, 102] on input "Search" at bounding box center [1211, 107] width 120 height 20
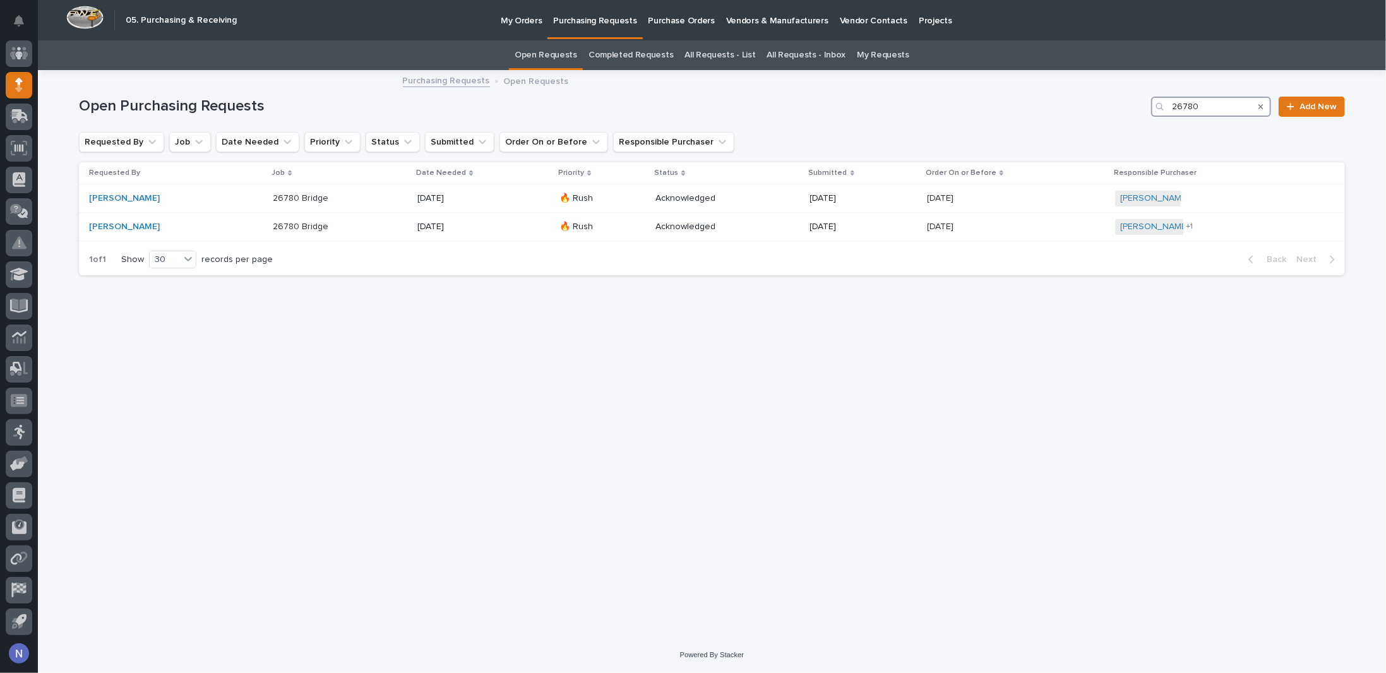
type input "26780"
click at [696, 56] on link "All Requests - List" at bounding box center [719, 55] width 71 height 30
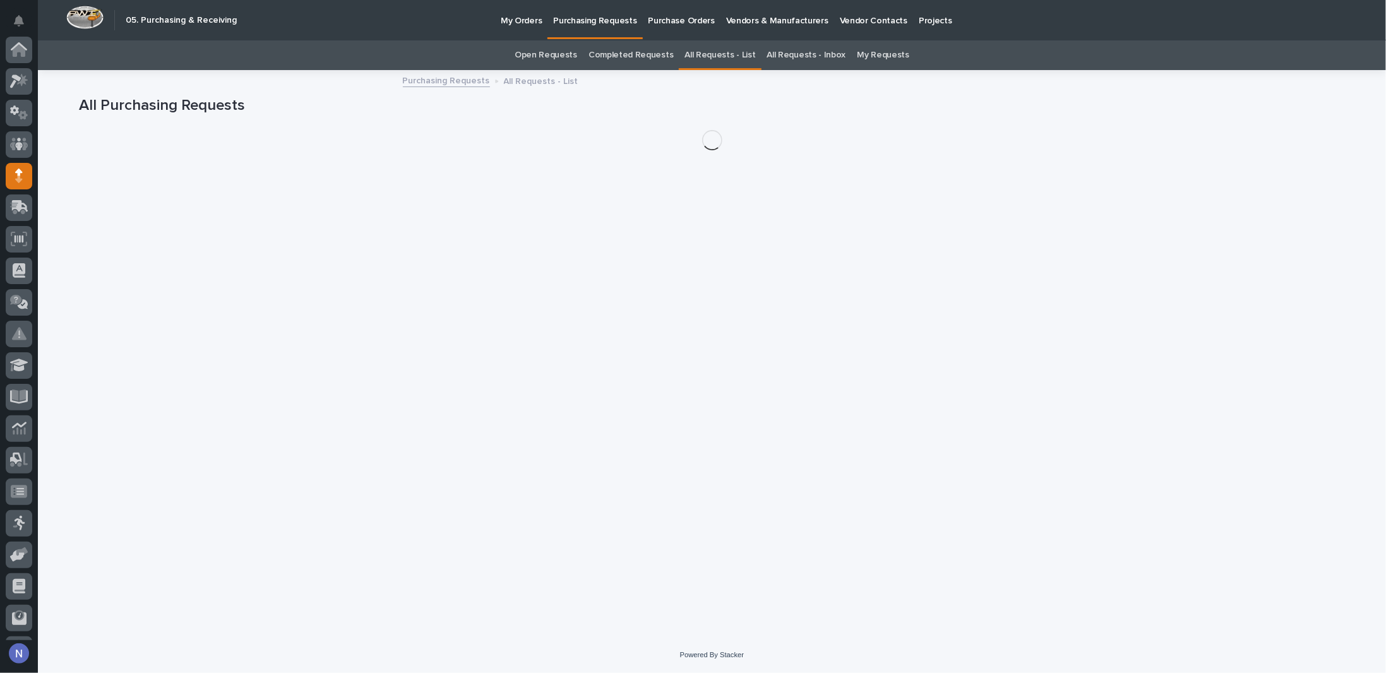
scroll to position [91, 0]
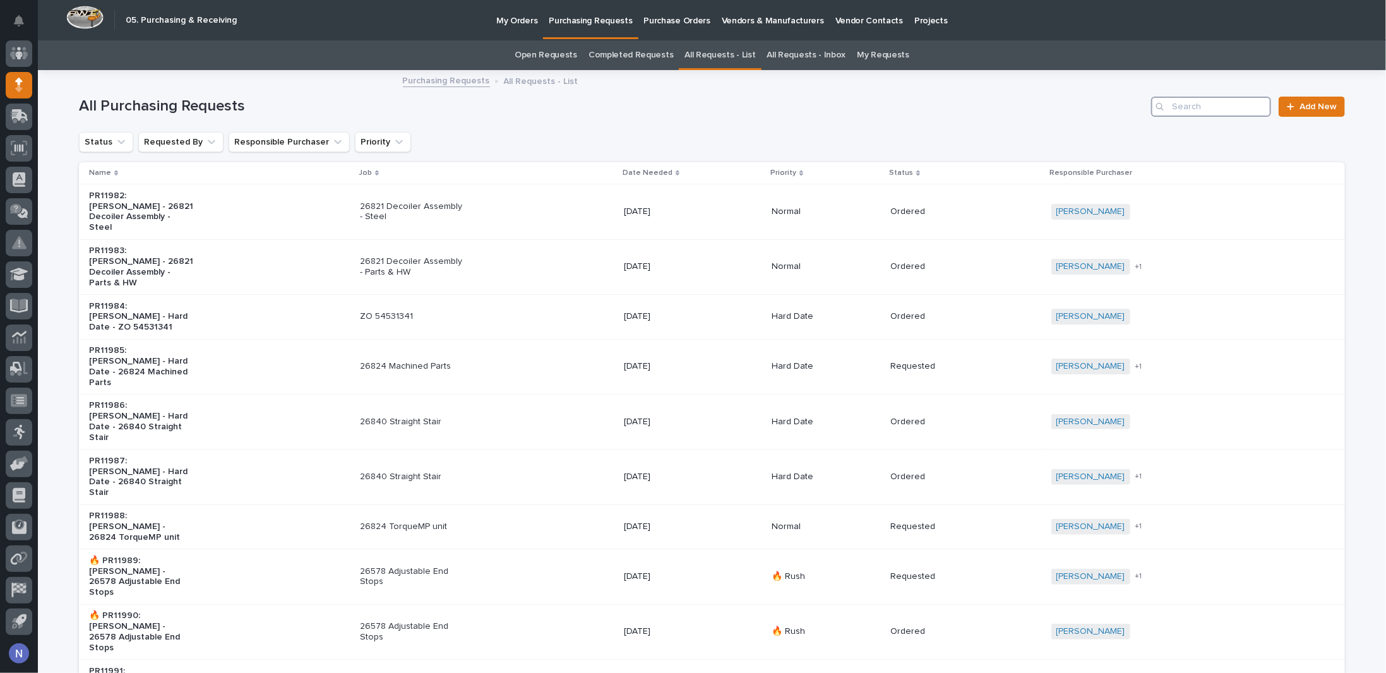
click at [1230, 111] on input "Search" at bounding box center [1211, 107] width 120 height 20
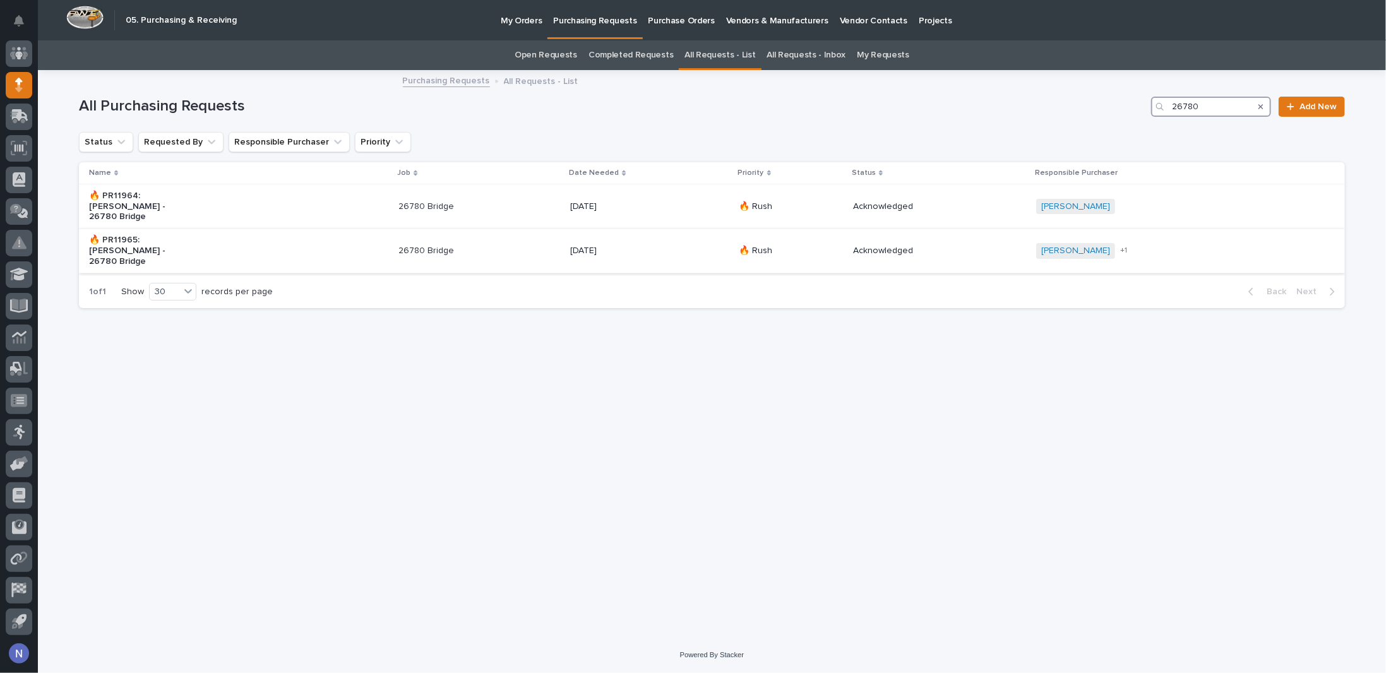
type input "26780"
click at [706, 241] on div "[DATE]" at bounding box center [649, 251] width 158 height 21
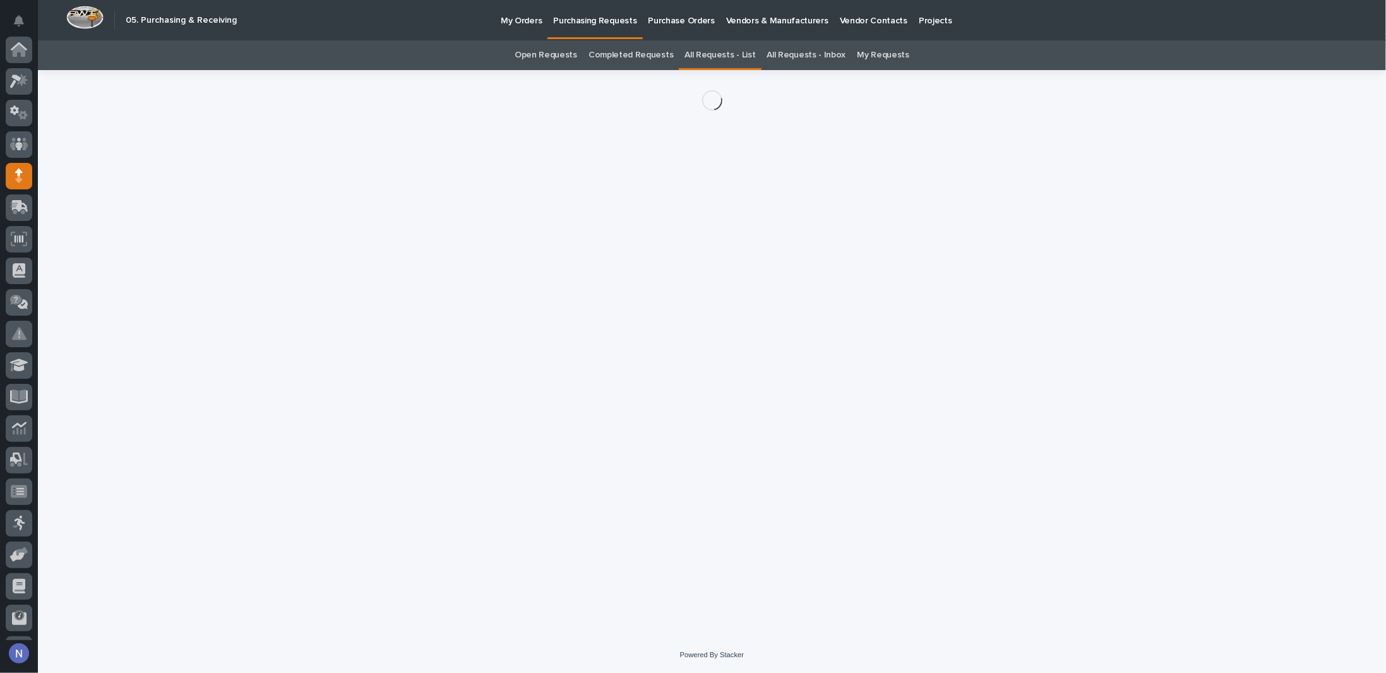
scroll to position [91, 0]
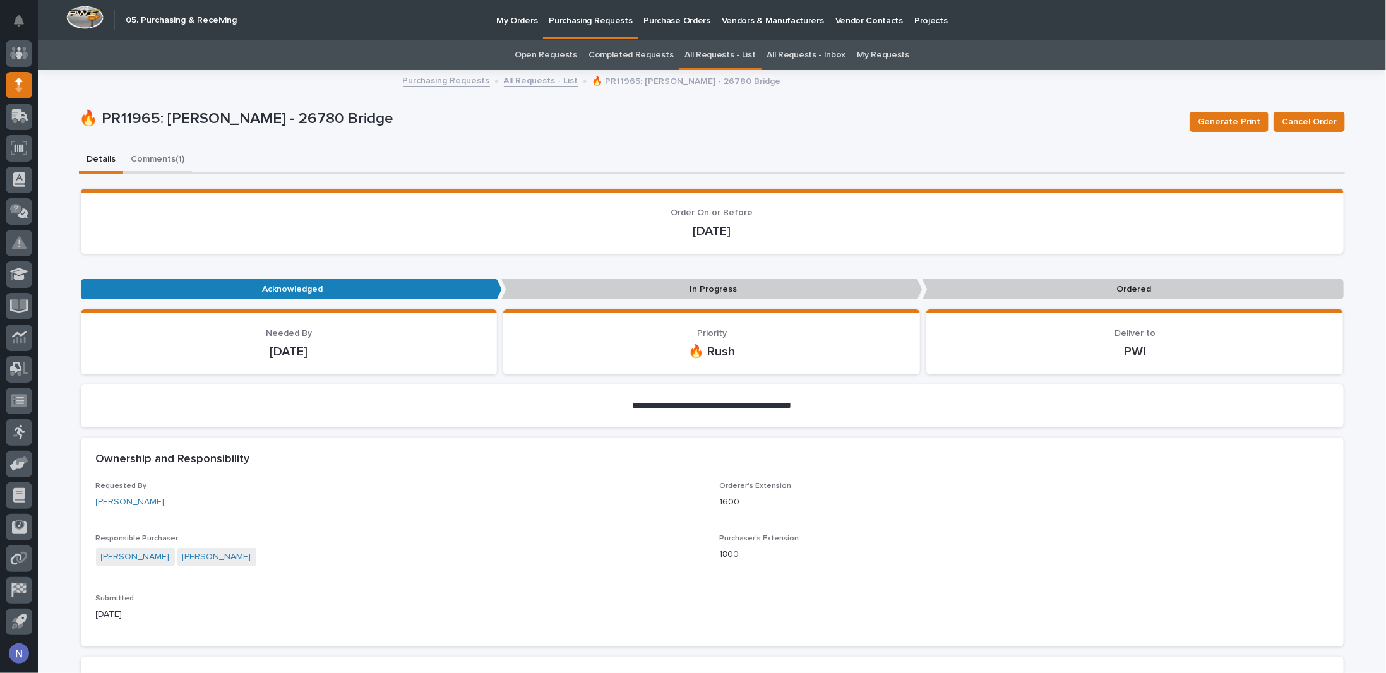
click at [148, 157] on button "Comments (1)" at bounding box center [157, 160] width 69 height 27
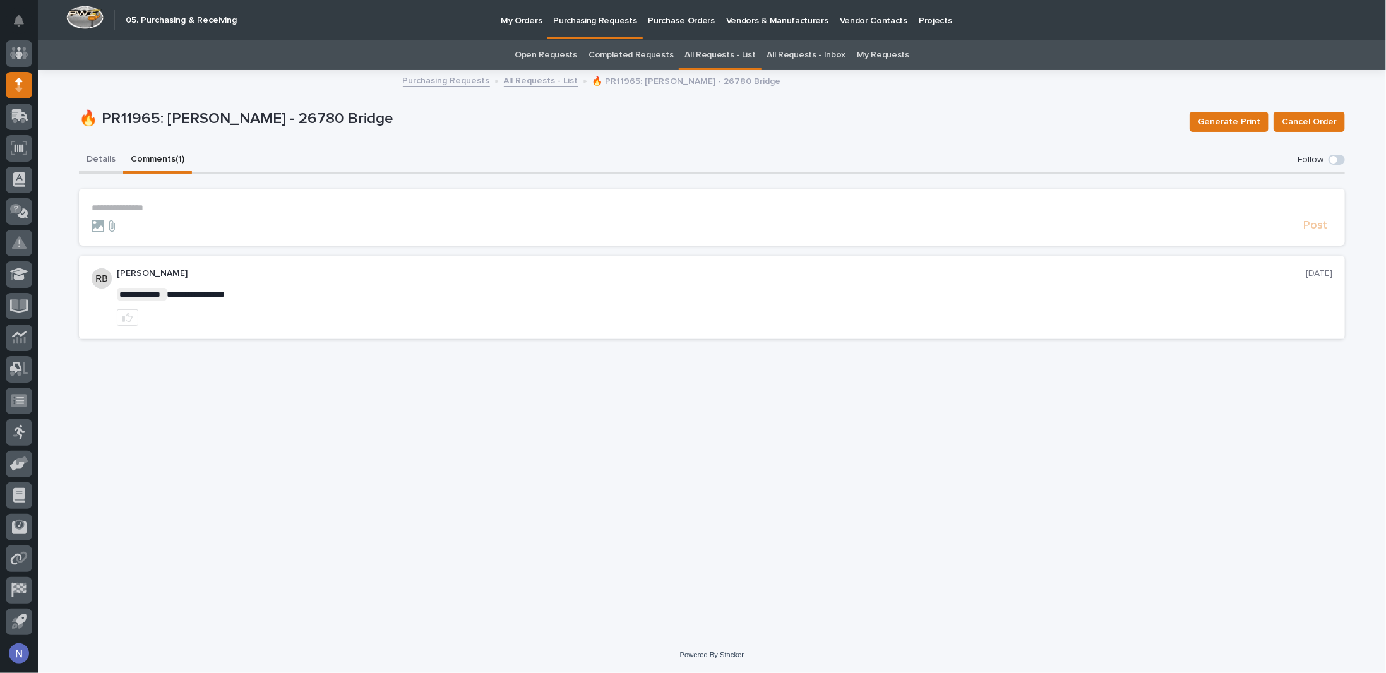
click at [109, 150] on button "Details" at bounding box center [101, 160] width 44 height 27
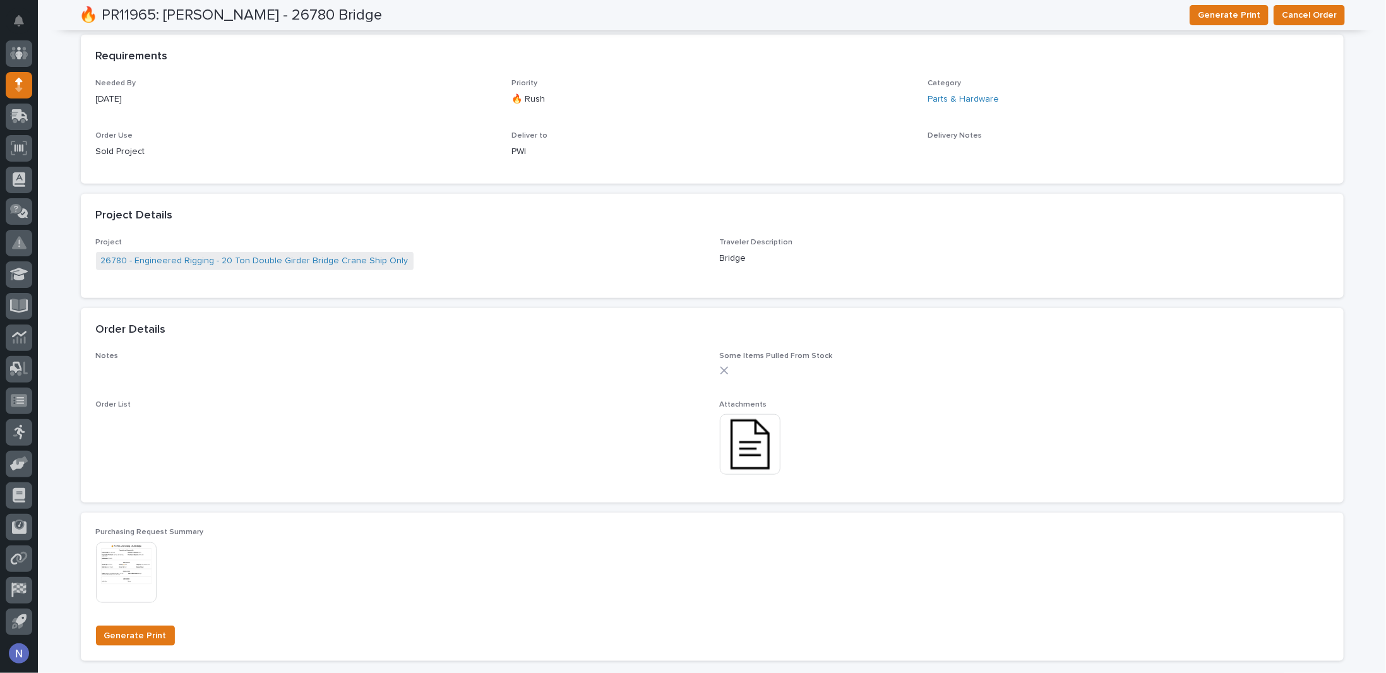
scroll to position [736, 0]
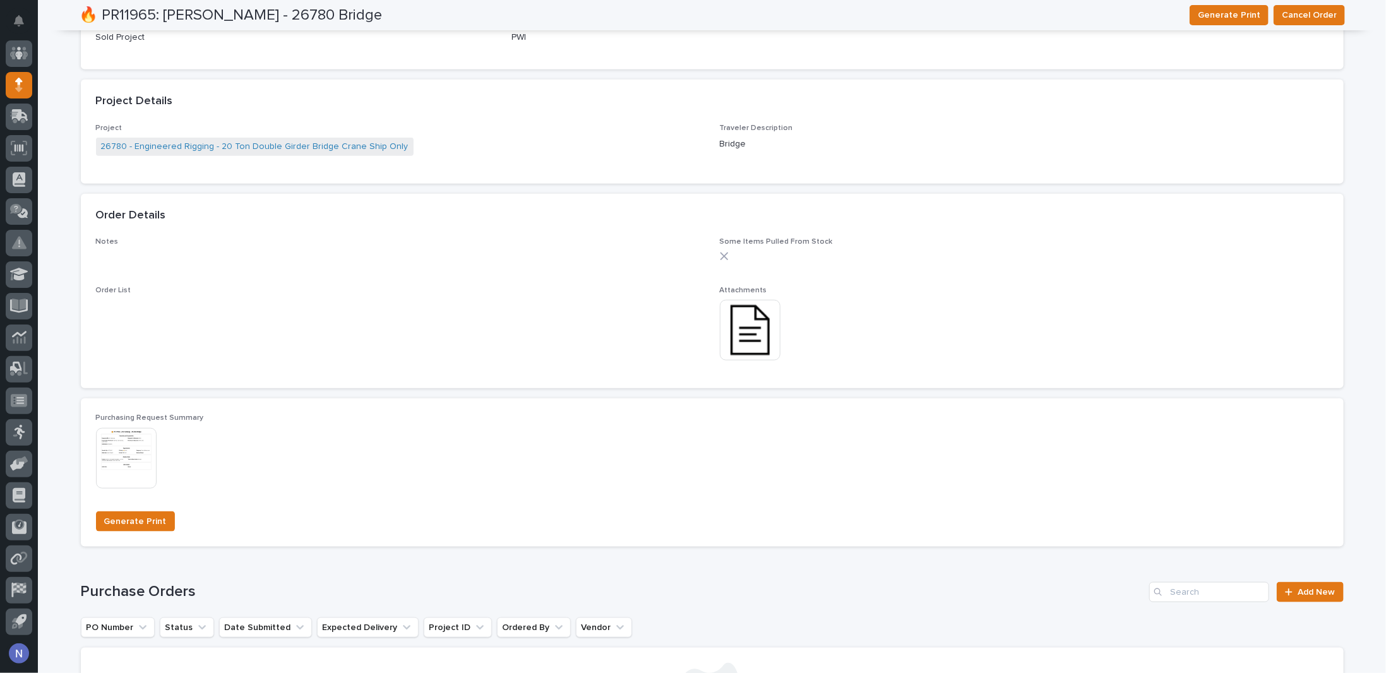
click at [786, 336] on div "This file cannot be opened Download File" at bounding box center [1024, 331] width 609 height 63
click at [757, 333] on img at bounding box center [750, 330] width 61 height 61
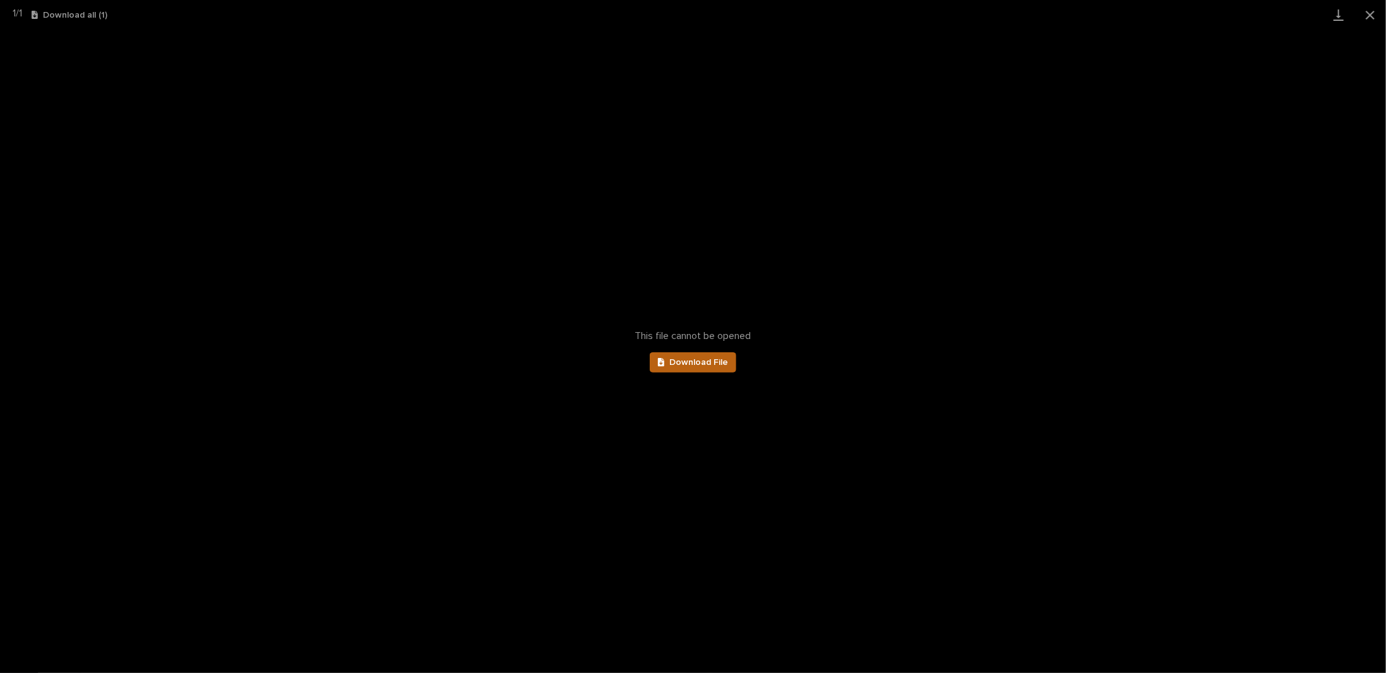
click at [684, 362] on span "Download File" at bounding box center [698, 362] width 59 height 9
